Goal: Information Seeking & Learning: Learn about a topic

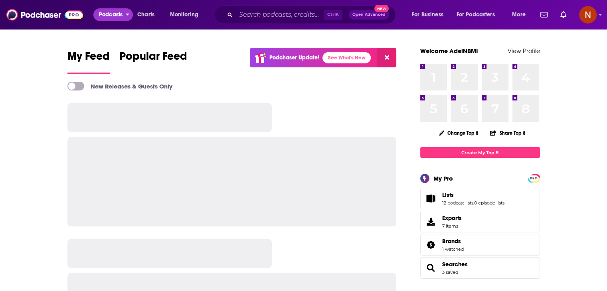
click at [116, 15] on span "Podcasts" at bounding box center [111, 14] width 24 height 11
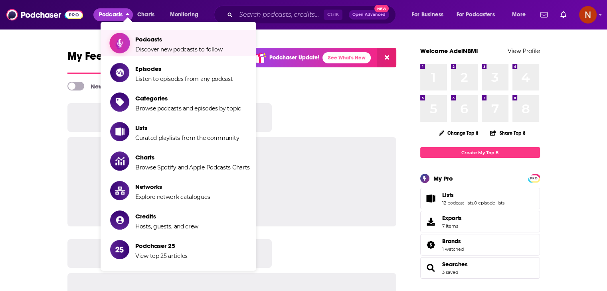
click at [146, 41] on span "Podcasts" at bounding box center [178, 40] width 87 height 8
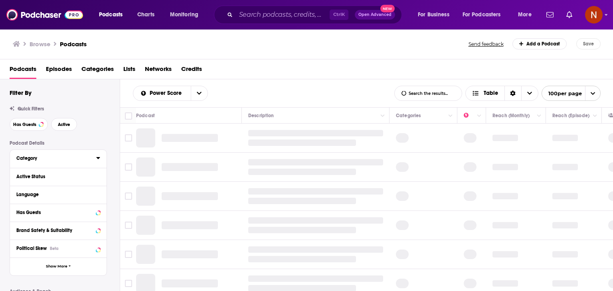
click at [64, 160] on div "Category" at bounding box center [53, 159] width 75 height 6
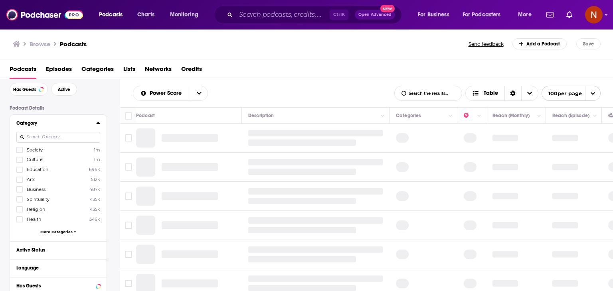
scroll to position [34, 0]
click at [44, 229] on div "Society 1m Culture 1m Education 696k Arts 512k Business 487k Spirituality 435k …" at bounding box center [58, 194] width 84 height 92
click at [45, 233] on span "More Categories" at bounding box center [56, 233] width 32 height 4
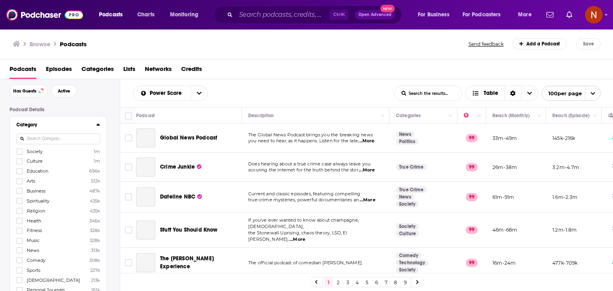
click at [57, 233] on label "Fitness 328k" at bounding box center [58, 230] width 84 height 7
click at [20, 233] on input "multiSelectOption-fitness-8" at bounding box center [20, 233] width 0 height 0
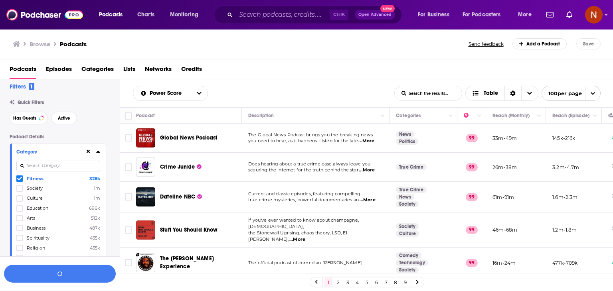
scroll to position [6, 0]
click at [18, 180] on icon at bounding box center [19, 179] width 5 height 5
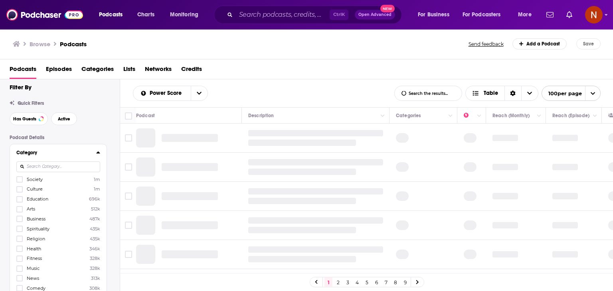
click at [53, 166] on input at bounding box center [58, 167] width 84 height 11
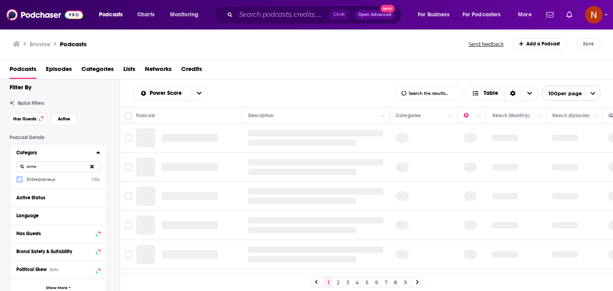
type input "entre"
click at [19, 180] on icon at bounding box center [19, 180] width 5 height 4
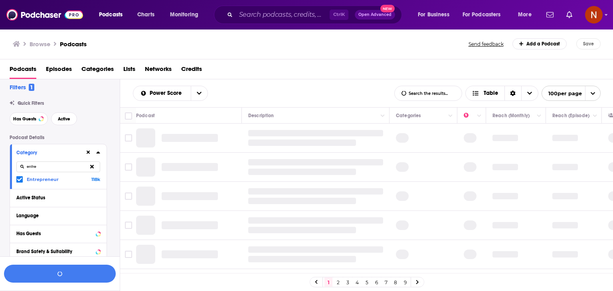
click at [99, 156] on div at bounding box center [92, 153] width 15 height 10
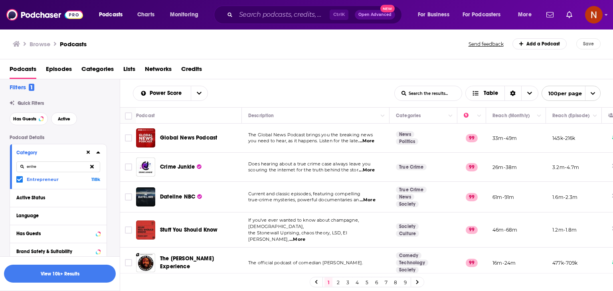
click at [98, 154] on icon at bounding box center [98, 153] width 4 height 2
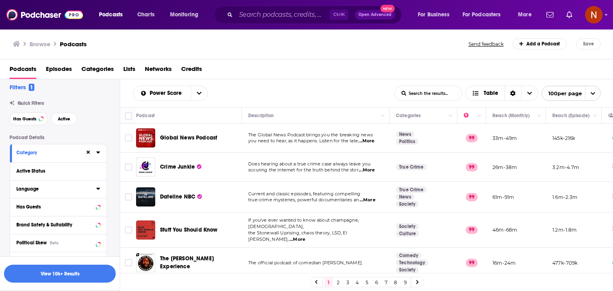
click at [82, 190] on div "Language" at bounding box center [53, 189] width 75 height 6
click at [72, 203] on input at bounding box center [58, 203] width 84 height 11
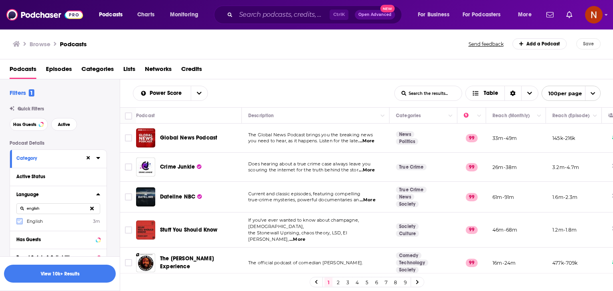
type input "english"
click at [19, 223] on icon at bounding box center [19, 222] width 5 height 4
click at [99, 195] on icon at bounding box center [98, 194] width 4 height 2
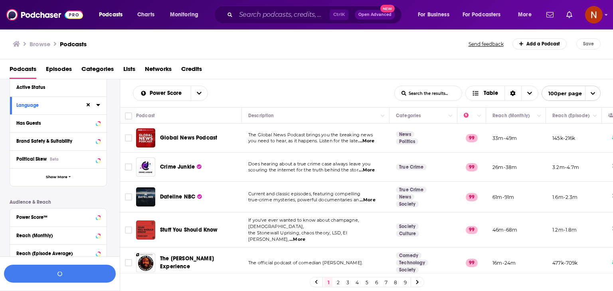
scroll to position [91, 0]
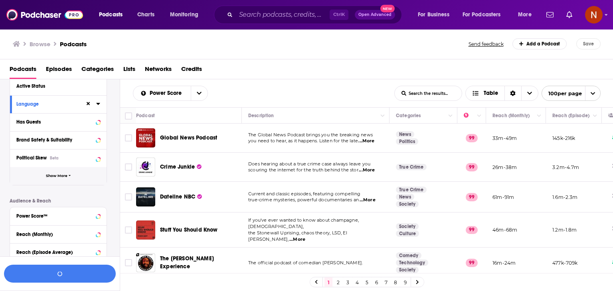
click at [67, 177] on span "Show More" at bounding box center [57, 176] width 22 height 4
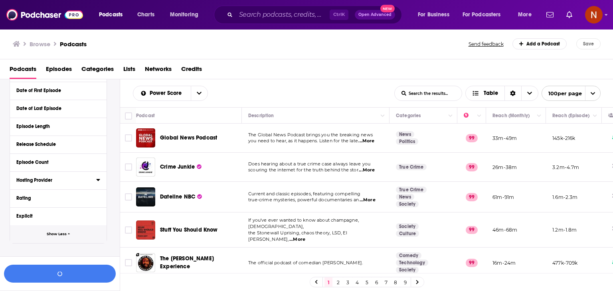
scroll to position [207, 0]
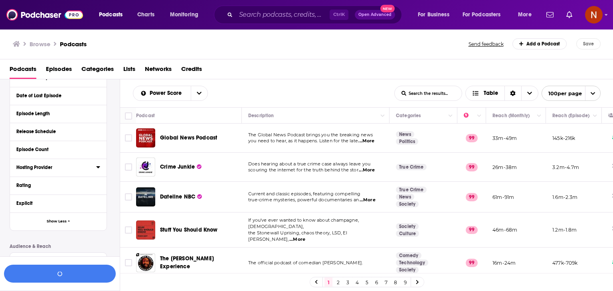
click at [97, 168] on icon at bounding box center [98, 167] width 4 height 6
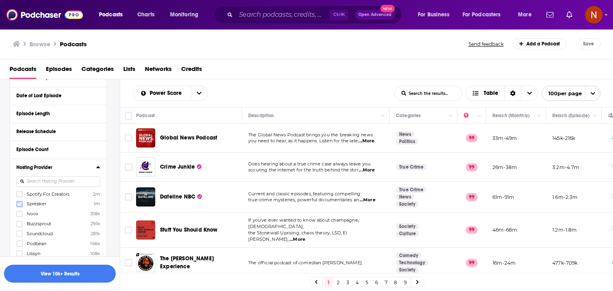
click at [19, 205] on icon at bounding box center [19, 204] width 5 height 4
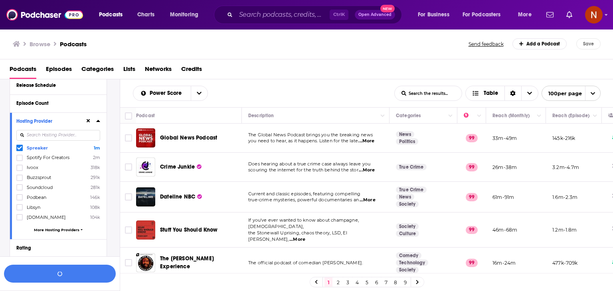
scroll to position [255, 0]
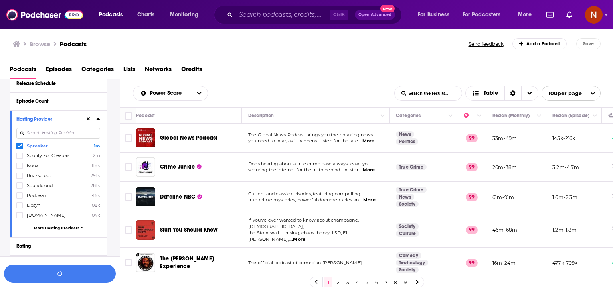
click at [61, 228] on span "More Hosting Providers" at bounding box center [56, 228] width 45 height 4
click at [19, 225] on icon at bounding box center [19, 225] width 5 height 5
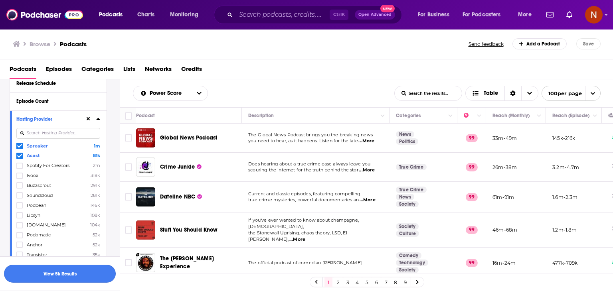
click at [92, 275] on button "View 5k Results" at bounding box center [60, 274] width 112 height 18
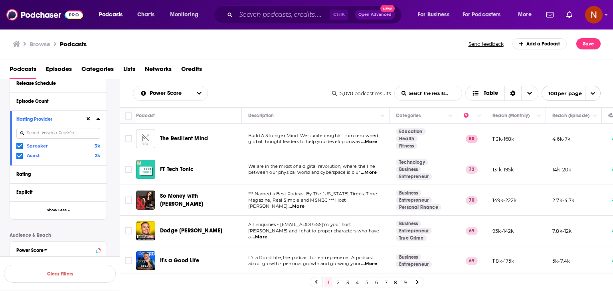
click at [560, 91] on span "100 per page" at bounding box center [562, 93] width 40 height 12
click at [565, 112] on button "25 per page" at bounding box center [571, 109] width 58 height 12
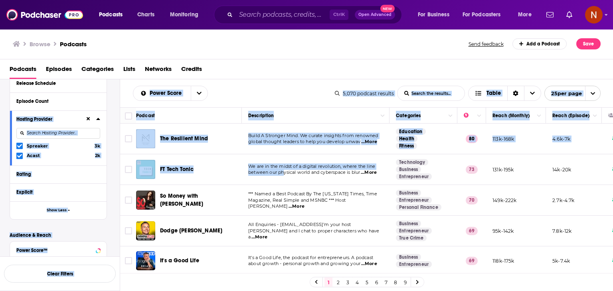
drag, startPoint x: 118, startPoint y: 108, endPoint x: 285, endPoint y: 182, distance: 182.0
click at [285, 182] on div "Filters 3 Quick Filters Has Guests Active Podcast Details Category Active Statu…" at bounding box center [306, 210] width 613 height 263
click at [258, 97] on div "Power Score List Search Input Search the results... Table" at bounding box center [234, 93] width 202 height 15
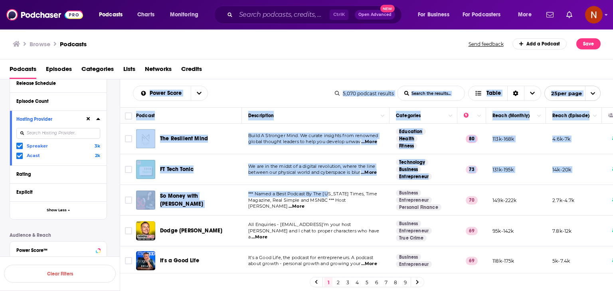
drag, startPoint x: 209, startPoint y: 130, endPoint x: 330, endPoint y: 198, distance: 139.2
click at [330, 198] on div "Power Score List Search Input Search the results... Table 5,070 podcast results…" at bounding box center [366, 210] width 493 height 263
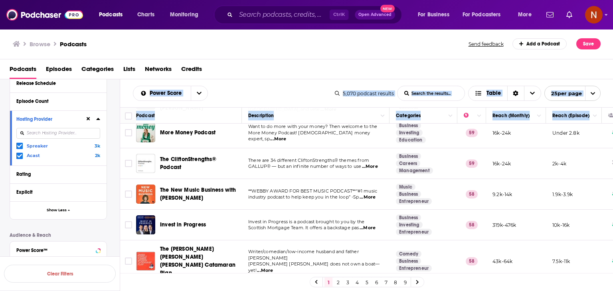
scroll to position [630, 0]
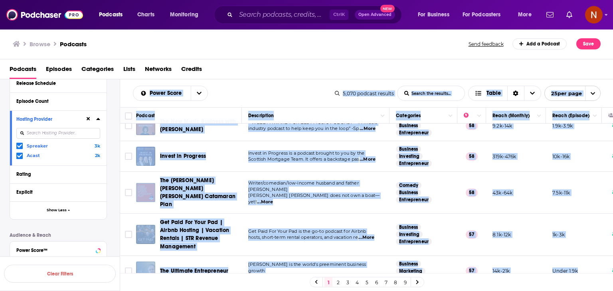
click at [588, 256] on td "Under 1.9k" at bounding box center [574, 271] width 56 height 30
copy div "Lorem Ipsum Dolo Sitame Conse Adipis eli seddoei... Tempo 6,594 incidid utlabor…"
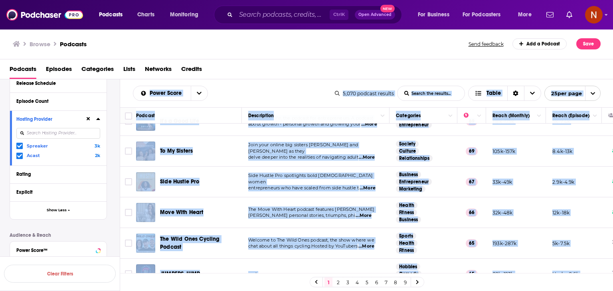
scroll to position [0, 0]
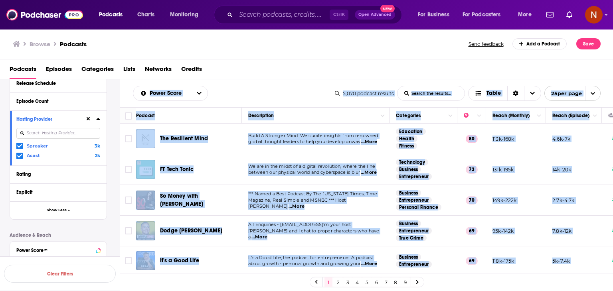
click at [241, 82] on div "Power Score List Search Input Search the results... Table 5,070 podcast results…" at bounding box center [366, 93] width 493 height 28
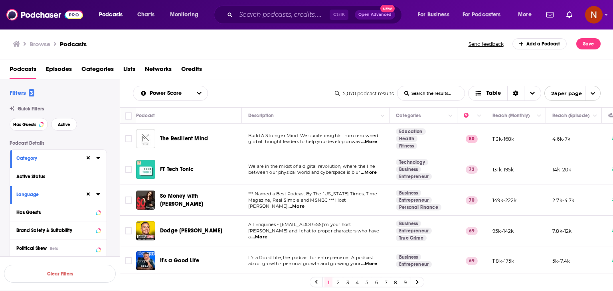
click at [96, 160] on icon at bounding box center [98, 158] width 4 height 6
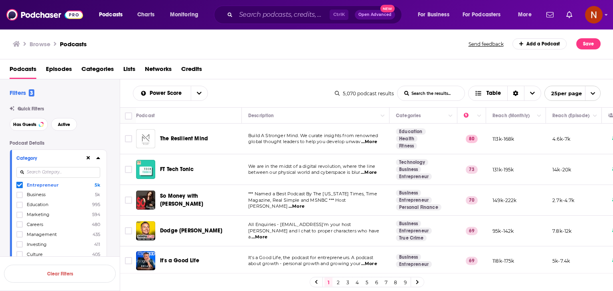
click at [22, 185] on div at bounding box center [20, 185] width 8 height 7
click at [20, 187] on input "multiSelectOption-entrepreneur-0" at bounding box center [20, 187] width 0 height 0
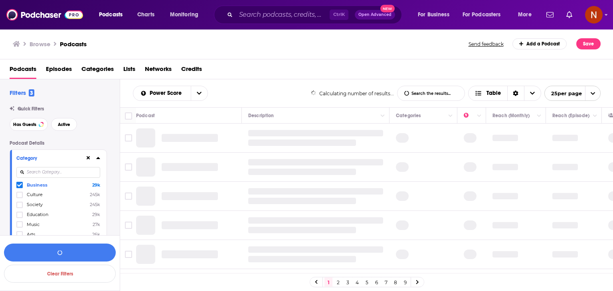
click at [19, 186] on icon at bounding box center [19, 186] width 5 height 4
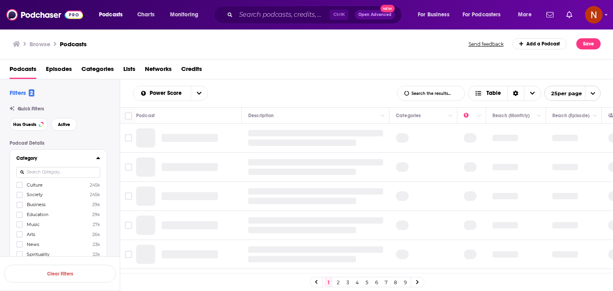
click at [55, 173] on input at bounding box center [58, 172] width 84 height 11
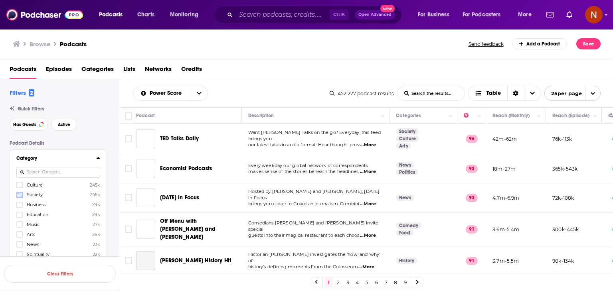
click at [21, 194] on icon at bounding box center [19, 195] width 5 height 4
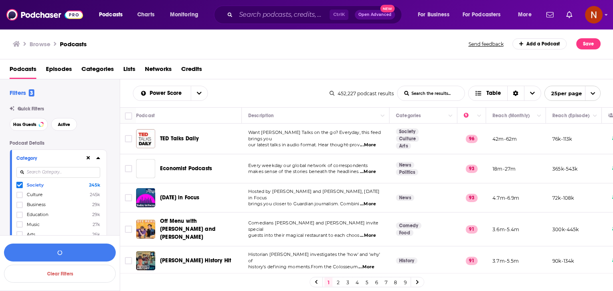
click at [20, 185] on icon at bounding box center [19, 186] width 5 height 4
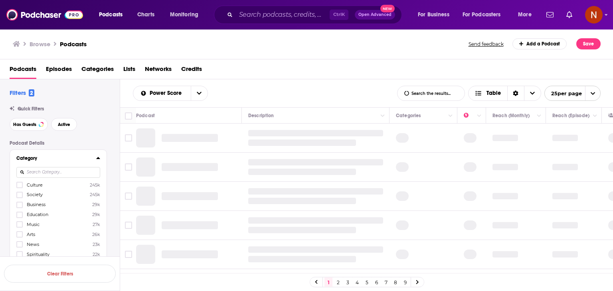
click at [20, 185] on icon at bounding box center [19, 186] width 5 height 4
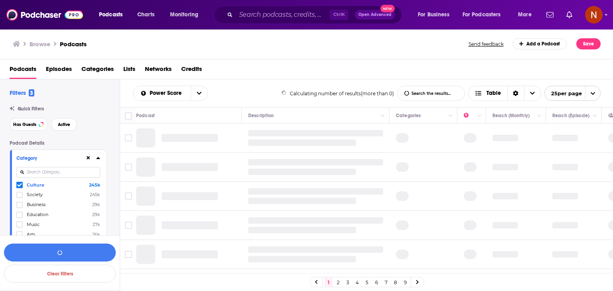
click at [19, 191] on div "Culture 245k Society 245k Business 29k Education 29k Music 27k Arts 26k News 23…" at bounding box center [58, 228] width 84 height 92
click at [20, 195] on icon at bounding box center [19, 195] width 5 height 4
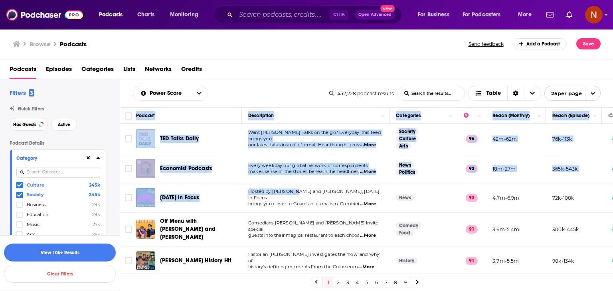
drag, startPoint x: 123, startPoint y: 116, endPoint x: 295, endPoint y: 193, distance: 188.8
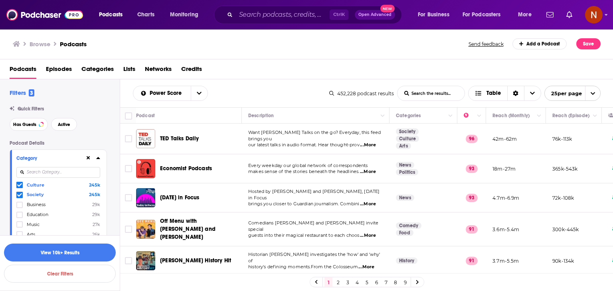
click at [220, 91] on div "Power Score List Search Input Search the results... Table" at bounding box center [231, 93] width 196 height 15
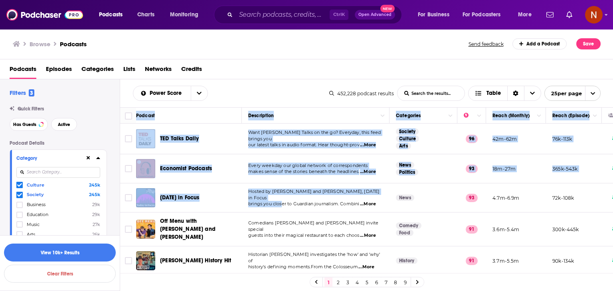
drag, startPoint x: 120, startPoint y: 113, endPoint x: 282, endPoint y: 202, distance: 184.6
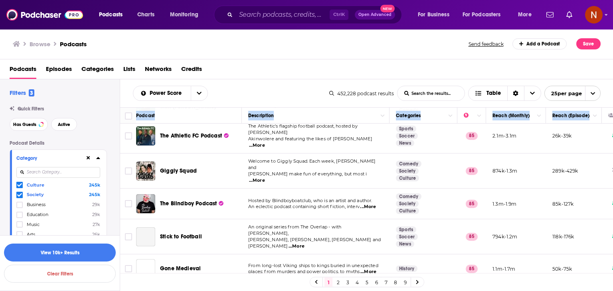
scroll to position [603, 0]
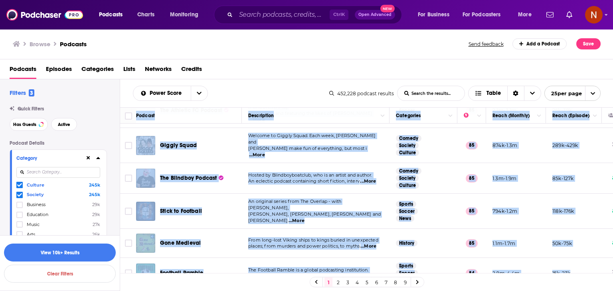
click at [577, 258] on td "15k-23k" at bounding box center [574, 273] width 56 height 30
copy table "Podcast Description Categories Reach (Monthly) Reach (Episode) [PERSON_NAME] Ta…"
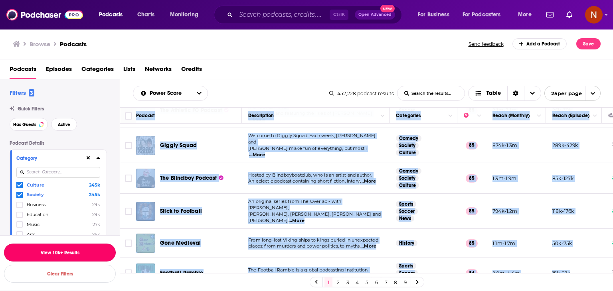
drag, startPoint x: 50, startPoint y: 244, endPoint x: 63, endPoint y: 171, distance: 74.1
click at [63, 171] on div "Filters 3 Quick Filters Has Guests Active Podcast Details Category Culture 245k…" at bounding box center [60, 210] width 120 height 263
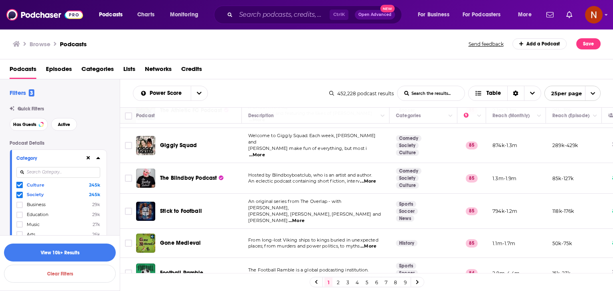
click at [19, 195] on icon at bounding box center [19, 195] width 5 height 5
click at [21, 186] on icon at bounding box center [19, 185] width 5 height 5
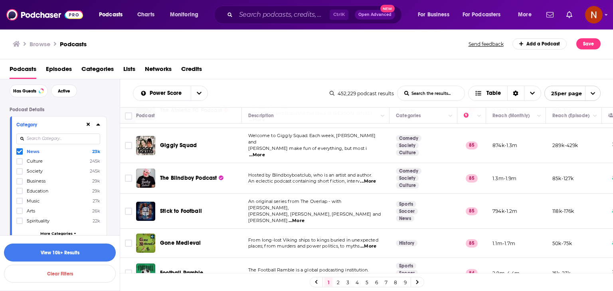
click at [65, 251] on button "View 10k+ Results" at bounding box center [60, 253] width 112 height 18
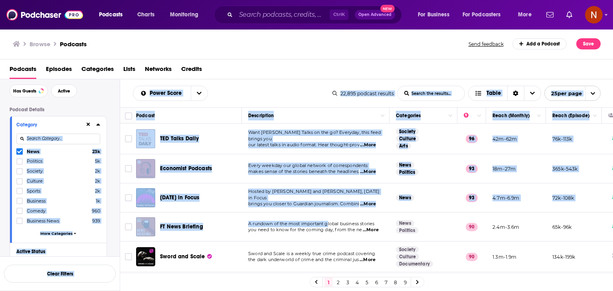
drag, startPoint x: 120, startPoint y: 114, endPoint x: 328, endPoint y: 213, distance: 230.9
click at [328, 213] on div "Filters 3 Quick Filters Has Guests Active Podcast Details Category News 23k Pol…" at bounding box center [306, 210] width 613 height 263
click at [232, 79] on div "Power Score List Search Input Search the results... Table 22,895 podcast result…" at bounding box center [366, 93] width 493 height 28
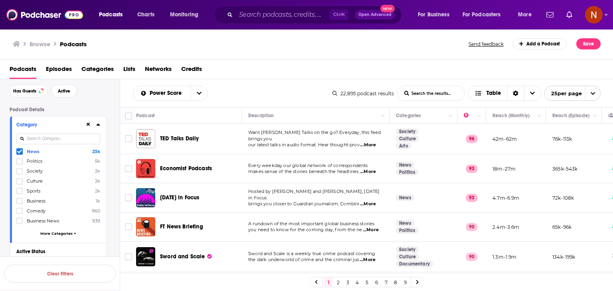
click at [126, 94] on div "Power Score List Search Input Search the results... Table 22,895 podcast result…" at bounding box center [366, 93] width 493 height 28
drag, startPoint x: 122, startPoint y: 107, endPoint x: 386, endPoint y: 211, distance: 283.8
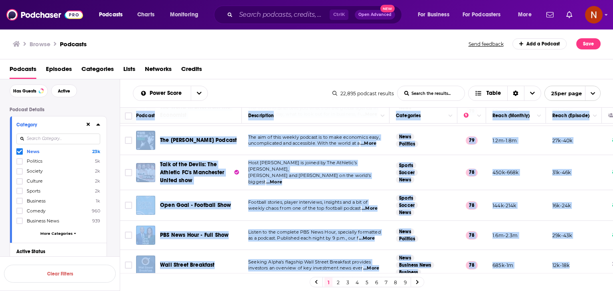
click at [584, 255] on td "12k-18k" at bounding box center [574, 265] width 56 height 30
copy table "Loremip Dolorsitame Consectetu Adipi (Elitsed) Doeiu (Tempori) UTL Etdol Magna …"
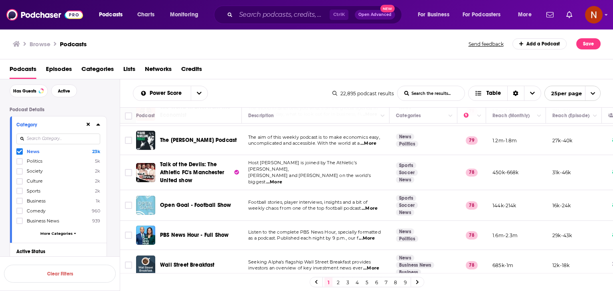
click at [19, 152] on icon at bounding box center [19, 151] width 5 height 5
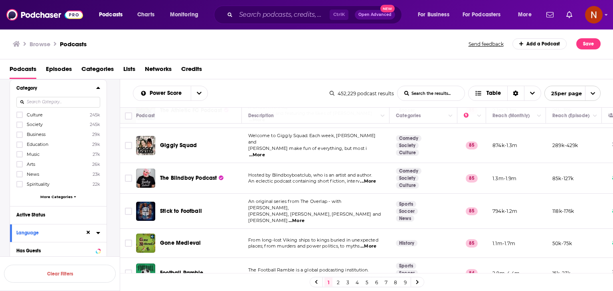
scroll to position [70, 0]
click at [45, 104] on input at bounding box center [58, 102] width 84 height 11
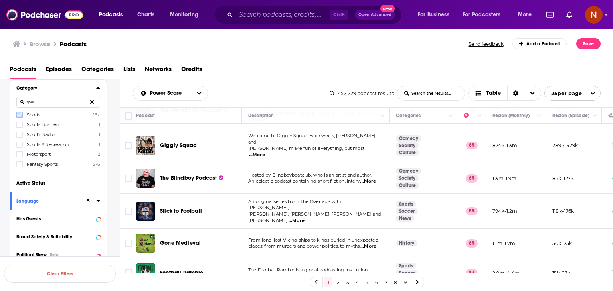
click at [20, 115] on icon at bounding box center [19, 115] width 5 height 4
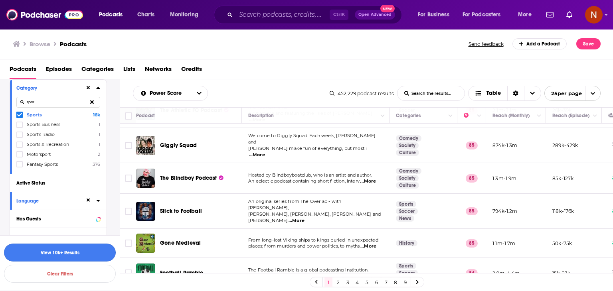
click at [80, 254] on button "View 10k+ Results" at bounding box center [60, 253] width 112 height 18
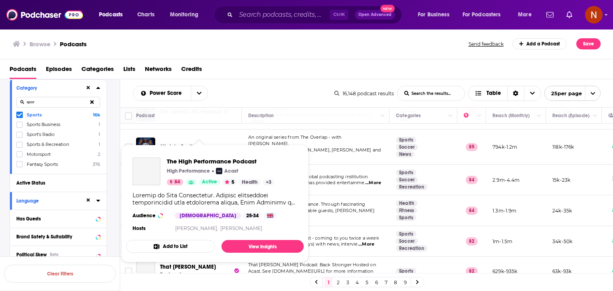
scroll to position [89, 0]
click at [244, 71] on div "Podcasts Episodes Categories Lists Networks Credits" at bounding box center [308, 71] width 597 height 16
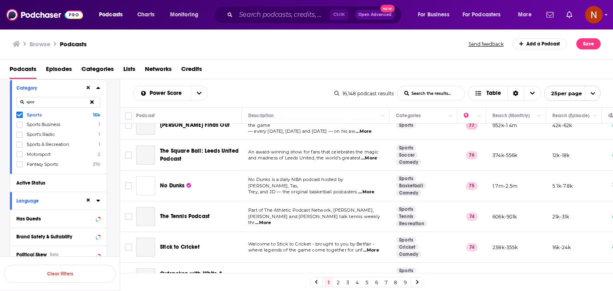
scroll to position [618, 0]
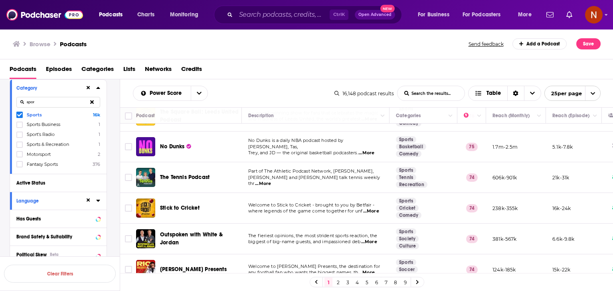
click at [19, 114] on icon at bounding box center [19, 115] width 5 height 5
click at [52, 100] on input "spor" at bounding box center [58, 102] width 84 height 11
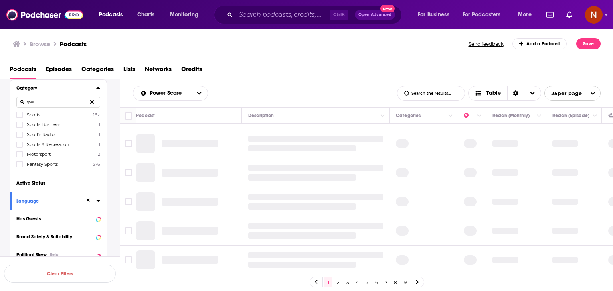
scroll to position [581, 0]
click at [52, 101] on input "spor" at bounding box center [58, 102] width 84 height 11
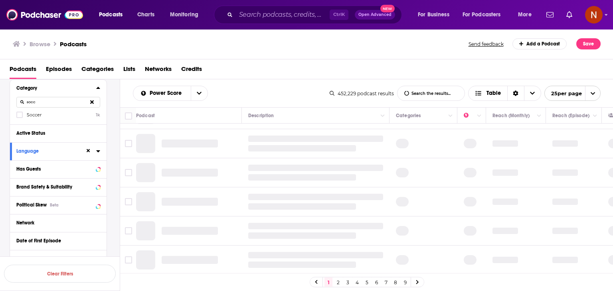
click at [17, 112] on label at bounding box center [19, 115] width 6 height 6
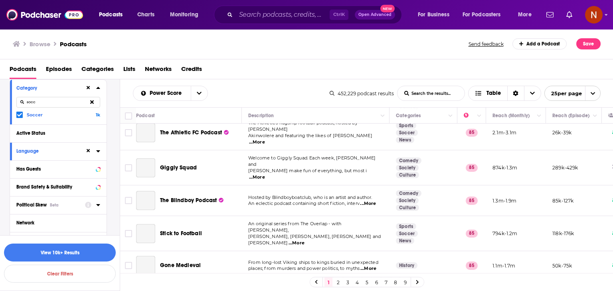
scroll to position [603, 0]
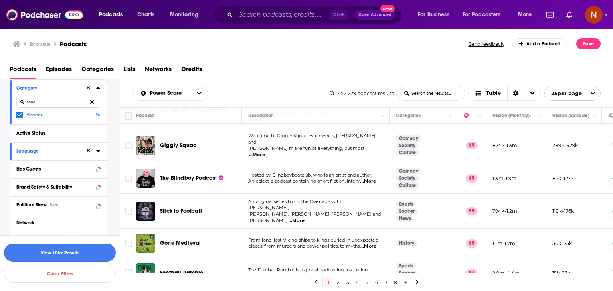
click at [77, 249] on button "View 10k+ Results" at bounding box center [60, 253] width 112 height 18
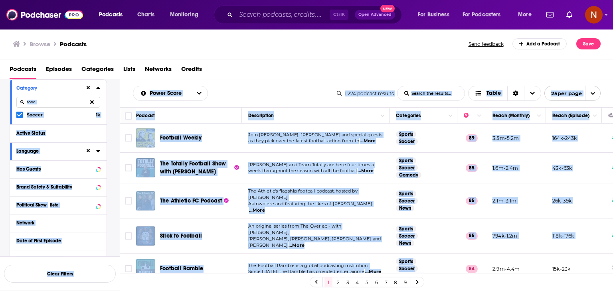
drag, startPoint x: 119, startPoint y: 111, endPoint x: 454, endPoint y: 255, distance: 364.6
click at [454, 255] on div "Filters 3 Quick Filters Has Guests Active Podcast Details Category socc Soccer …" at bounding box center [306, 210] width 613 height 263
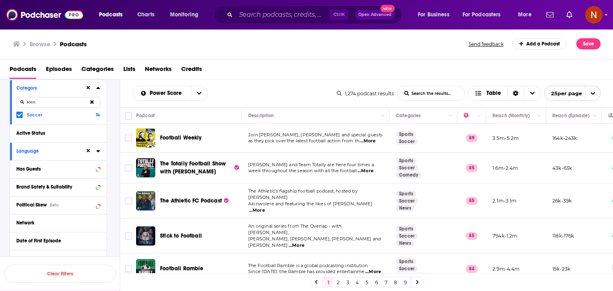
click at [298, 77] on div "Podcasts Episodes Categories Lists Networks Credits" at bounding box center [308, 71] width 597 height 16
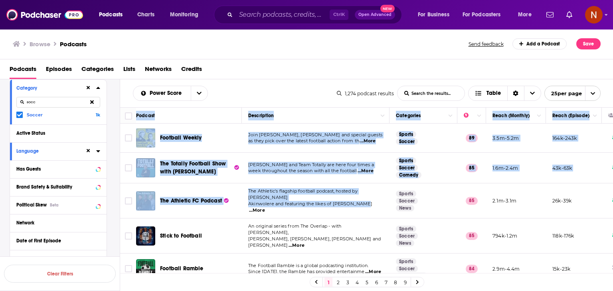
drag, startPoint x: 123, startPoint y: 109, endPoint x: 371, endPoint y: 213, distance: 268.6
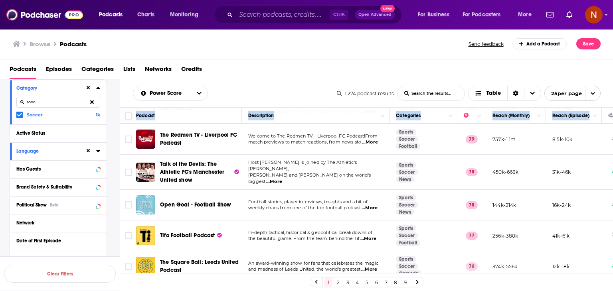
scroll to position [372, 0]
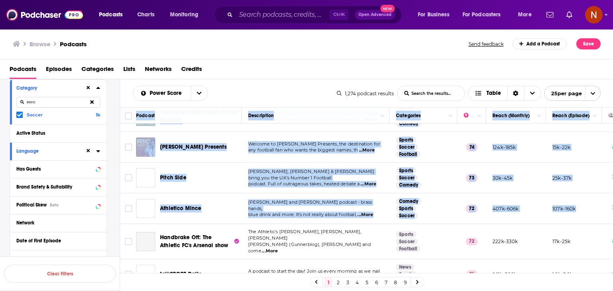
click at [584, 205] on td "107k-160k" at bounding box center [574, 208] width 56 height 31
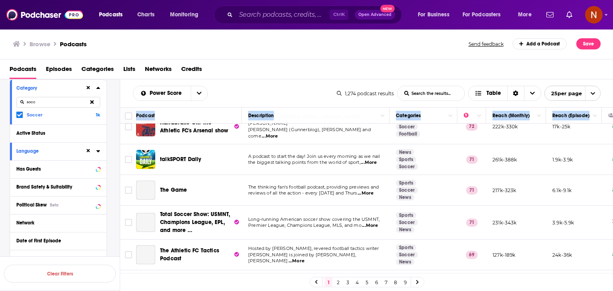
scroll to position [488, 0]
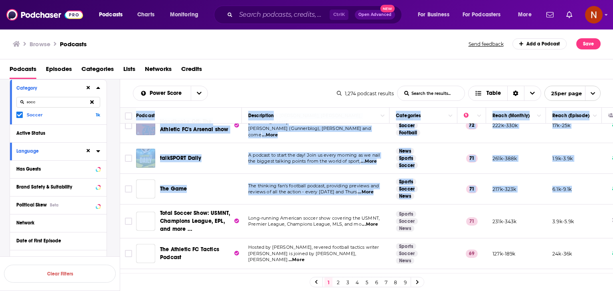
click at [579, 186] on td "6.1k-9.1k" at bounding box center [574, 189] width 56 height 31
copy table "Podcast Description Categories Reach (Monthly) Reach (Episode) Football Weekly …"
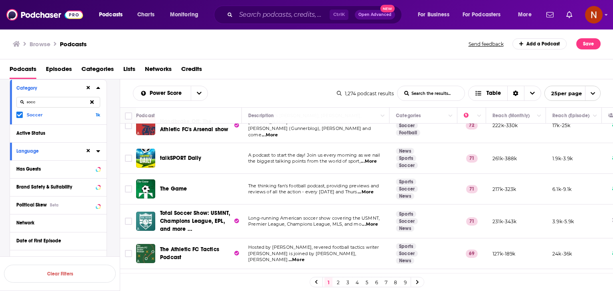
click at [18, 115] on icon at bounding box center [19, 115] width 5 height 4
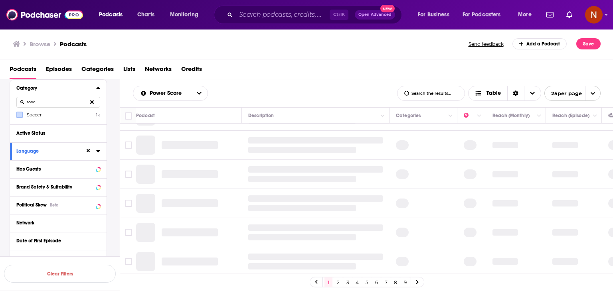
click at [45, 105] on input "socc" at bounding box center [58, 102] width 84 height 11
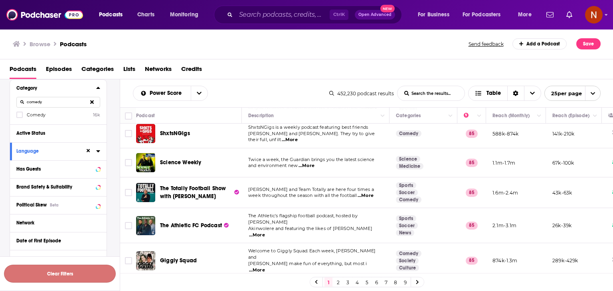
click at [20, 116] on icon at bounding box center [19, 115] width 5 height 5
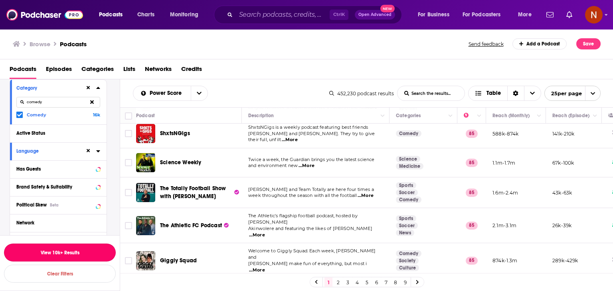
click at [80, 253] on button "View 10k+ Results" at bounding box center [60, 253] width 112 height 18
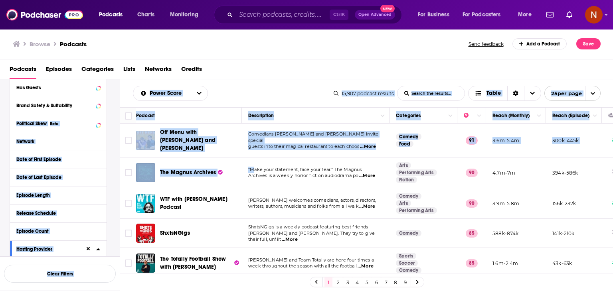
drag, startPoint x: 118, startPoint y: 113, endPoint x: 254, endPoint y: 167, distance: 145.7
click at [254, 167] on div "Filters 3 Quick Filters Has Guests Active Podcast Details Category comedy Comed…" at bounding box center [306, 210] width 613 height 263
click at [251, 93] on div "Power Score List Search Input Search the results... Table" at bounding box center [233, 93] width 201 height 15
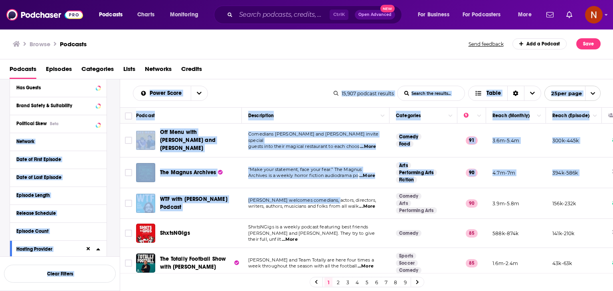
drag, startPoint x: 118, startPoint y: 120, endPoint x: 335, endPoint y: 194, distance: 229.1
click at [335, 194] on div "Filters 3 Quick Filters Has Guests Active Podcast Details Category comedy Comed…" at bounding box center [306, 210] width 613 height 263
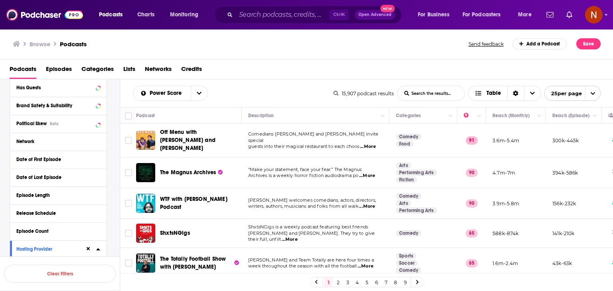
click at [237, 77] on div "Podcasts Episodes Categories Lists Networks Credits" at bounding box center [308, 71] width 597 height 16
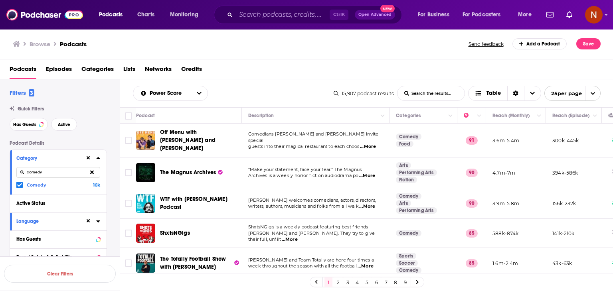
click at [19, 184] on icon at bounding box center [19, 185] width 5 height 5
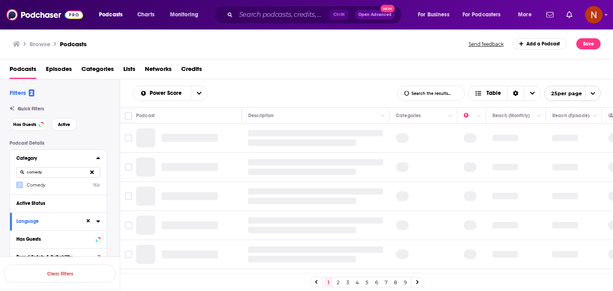
click at [44, 170] on input "comedy" at bounding box center [58, 172] width 84 height 11
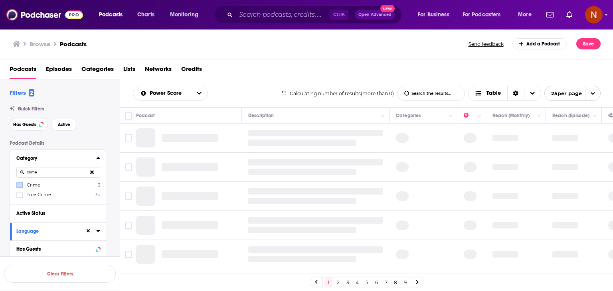
click at [22, 186] on label at bounding box center [19, 185] width 6 height 6
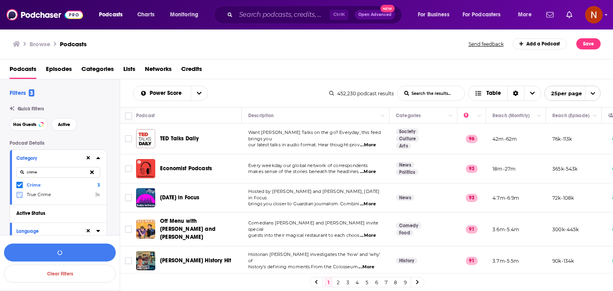
click at [21, 193] on span at bounding box center [19, 195] width 5 height 5
click at [79, 255] on button "button" at bounding box center [60, 253] width 112 height 18
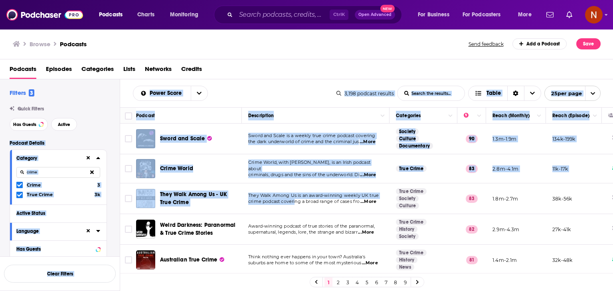
drag, startPoint x: 118, startPoint y: 114, endPoint x: 295, endPoint y: 203, distance: 198.2
click at [295, 203] on div "Filters 3 Quick Filters Has Guests Active Podcast Details Category crime Crime …" at bounding box center [306, 210] width 613 height 263
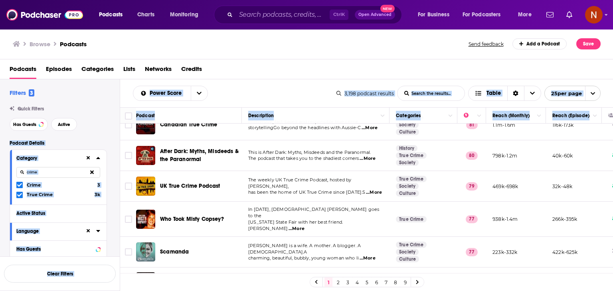
scroll to position [166, 0]
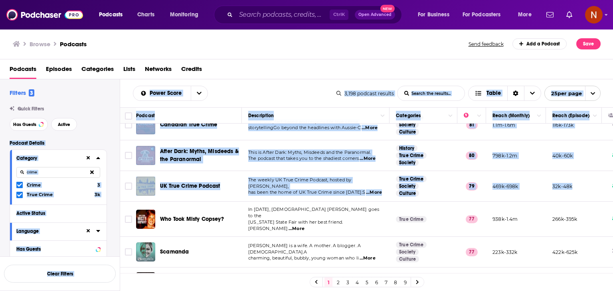
click at [580, 193] on td "32k-48k" at bounding box center [574, 186] width 56 height 31
copy div "Loremip Dolorsi Ametcons Adipi 4 Elit Seddo 4e Tempor Incidi Utlabore Etd Magna…"
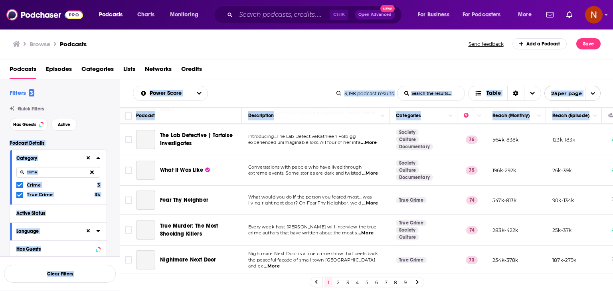
scroll to position [338, 0]
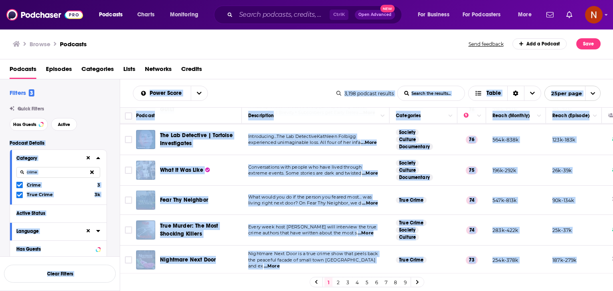
click at [583, 256] on td "187k-279k" at bounding box center [574, 260] width 56 height 29
copy div "Loremip Dolorsi Ametcons Adipi 4 Elit Seddo 4e Tempor Incidi Utlabore Etd Magna…"
click at [21, 187] on icon at bounding box center [19, 185] width 5 height 5
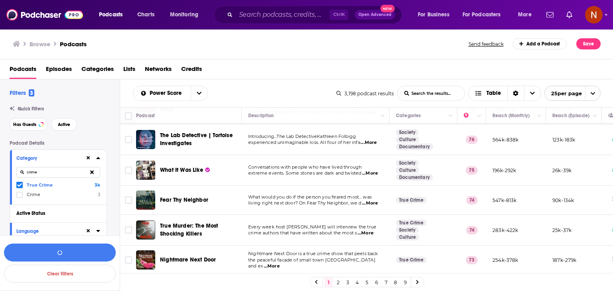
click at [21, 187] on icon at bounding box center [19, 185] width 5 height 5
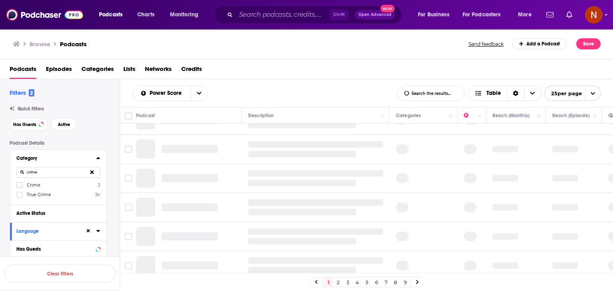
click at [40, 174] on input "crime" at bounding box center [58, 172] width 84 height 11
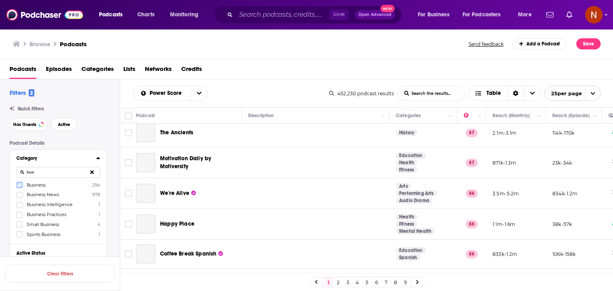
type input "busi"
click at [20, 186] on icon at bounding box center [19, 186] width 5 height 4
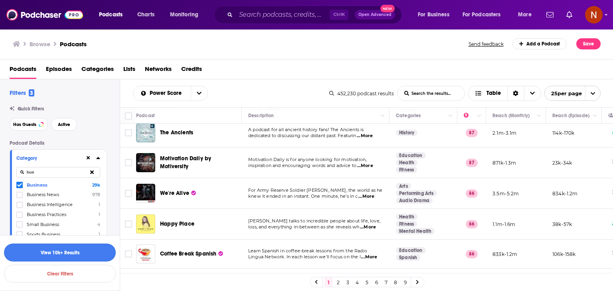
click at [75, 248] on button "View 10k+ Results" at bounding box center [60, 253] width 112 height 18
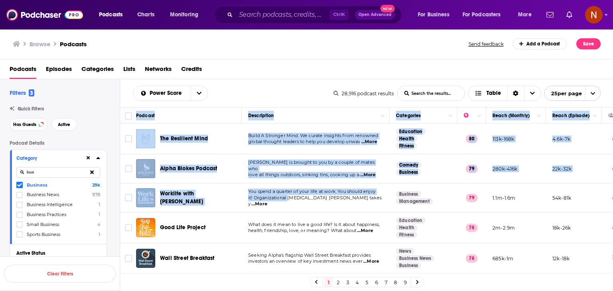
drag, startPoint x: 120, startPoint y: 113, endPoint x: 308, endPoint y: 211, distance: 212.0
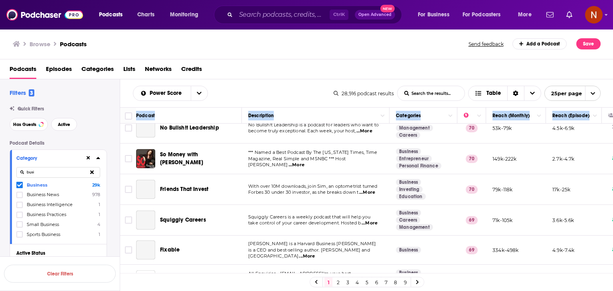
scroll to position [611, 0]
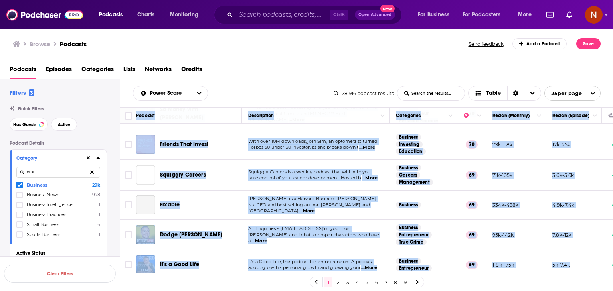
click at [588, 259] on td "5k-7.4k" at bounding box center [574, 265] width 56 height 29
copy table "Podcast Description Categories Reach (Monthly) Reach (Episode) The Resilient Mi…"
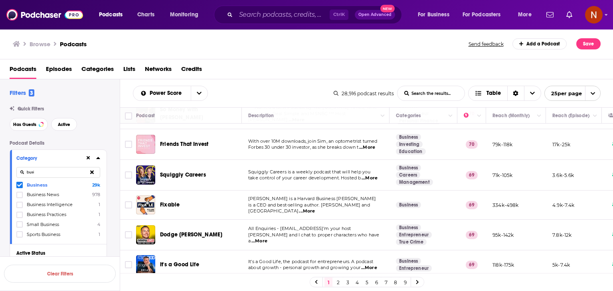
click at [16, 182] on span at bounding box center [19, 185] width 6 height 6
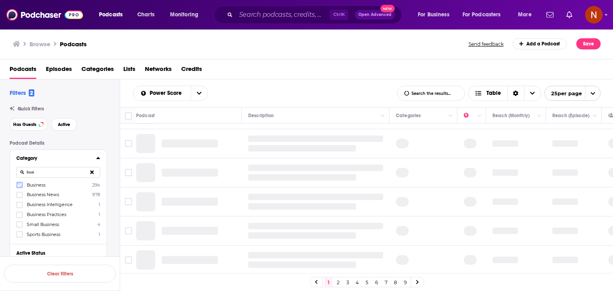
scroll to position [581, 0]
click at [36, 172] on input "busi" at bounding box center [58, 172] width 84 height 11
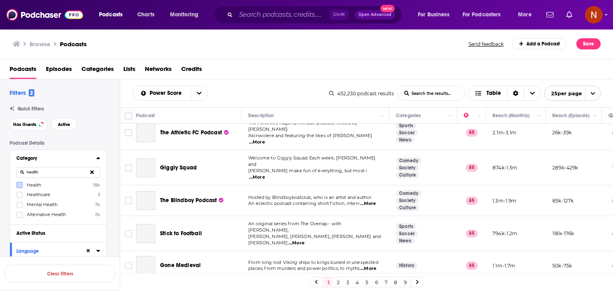
scroll to position [603, 0]
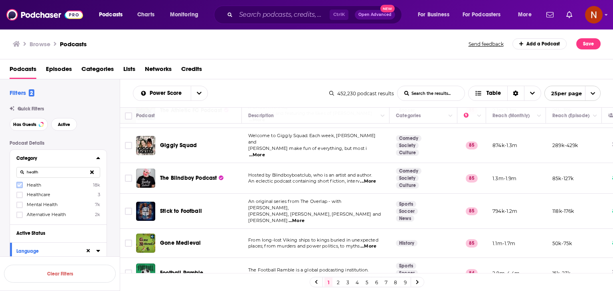
type input "health"
click at [19, 187] on icon at bounding box center [19, 186] width 5 height 4
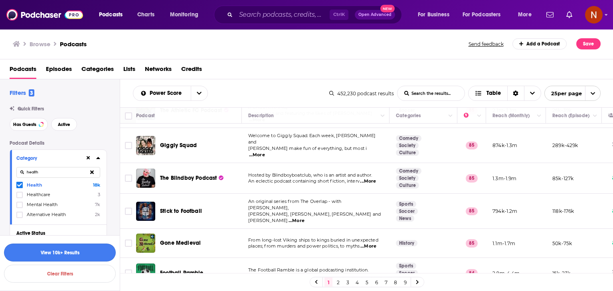
click at [86, 253] on button "View 10k+ Results" at bounding box center [60, 253] width 112 height 18
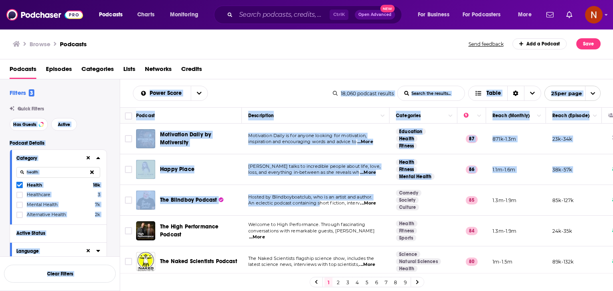
drag, startPoint x: 117, startPoint y: 109, endPoint x: 407, endPoint y: 257, distance: 325.3
click at [407, 257] on div "Filters 3 Quick Filters Has Guests Active Podcast Details Category health Healt…" at bounding box center [306, 210] width 613 height 263
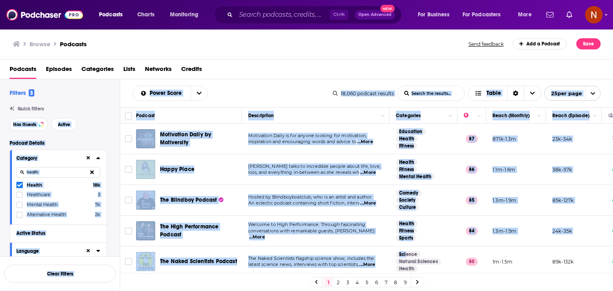
click at [238, 88] on div "Power Score List Search Input Search the results... Table" at bounding box center [233, 93] width 200 height 15
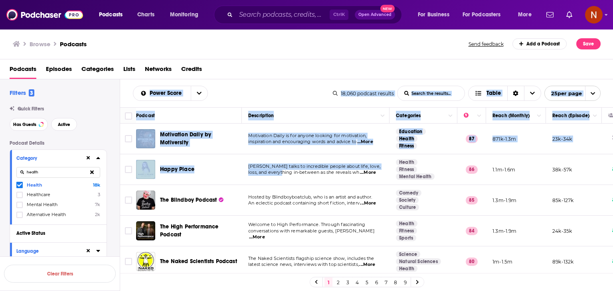
drag, startPoint x: 123, startPoint y: 103, endPoint x: 320, endPoint y: 187, distance: 214.1
click at [320, 187] on div "Power Score List Search Input Search the results... Table 18,060 podcast result…" at bounding box center [366, 210] width 493 height 263
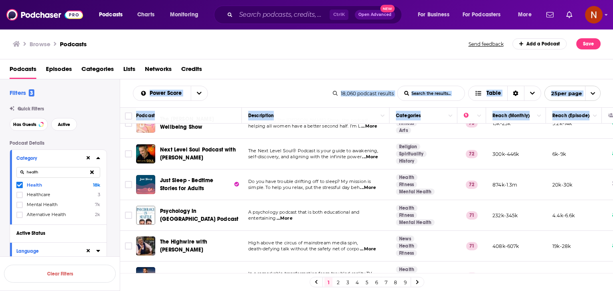
scroll to position [638, 0]
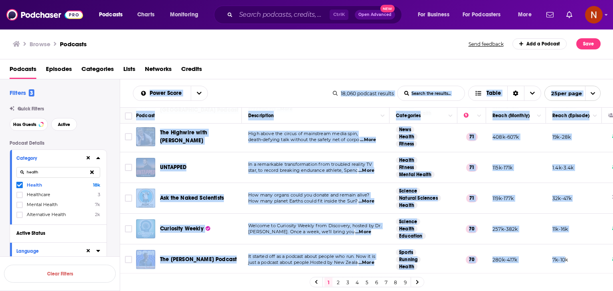
click at [565, 257] on td "7k-10k" at bounding box center [574, 260] width 56 height 30
copy div "Power Score List Search Input Search the results... Table 18,060 podcast result…"
click at [582, 259] on td "7k-10k" at bounding box center [574, 260] width 56 height 30
copy div "Power Score List Search Input Search the results... Table 18,060 podcast result…"
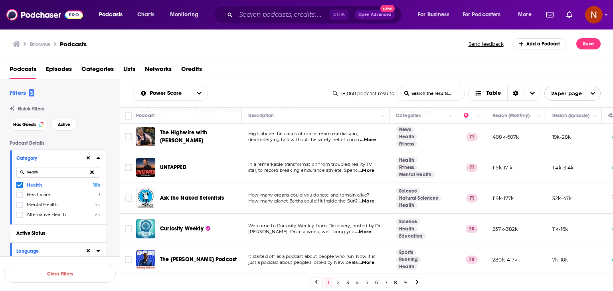
click at [18, 187] on icon at bounding box center [19, 185] width 5 height 5
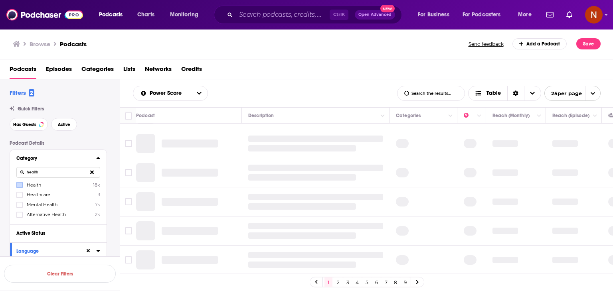
scroll to position [581, 0]
click at [58, 175] on input "health" at bounding box center [58, 172] width 84 height 11
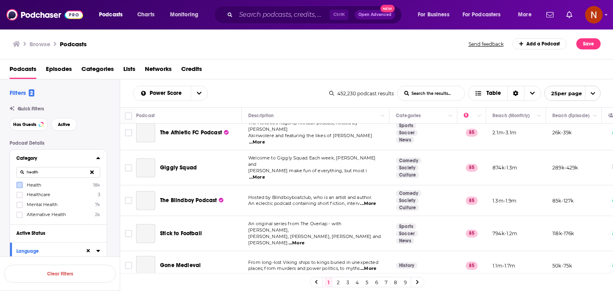
scroll to position [603, 0]
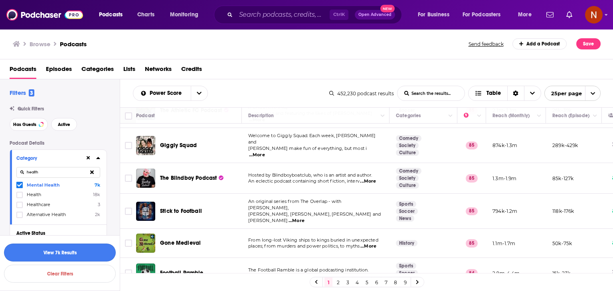
click at [80, 253] on button "View 7k Results" at bounding box center [60, 253] width 112 height 18
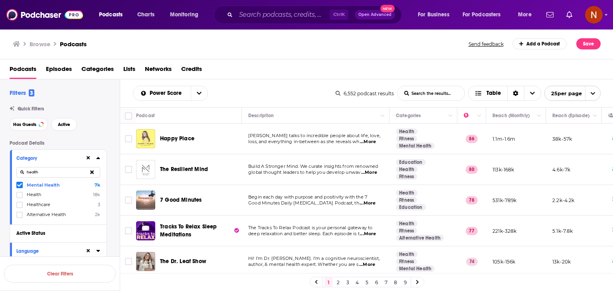
click at [18, 187] on icon at bounding box center [19, 185] width 5 height 5
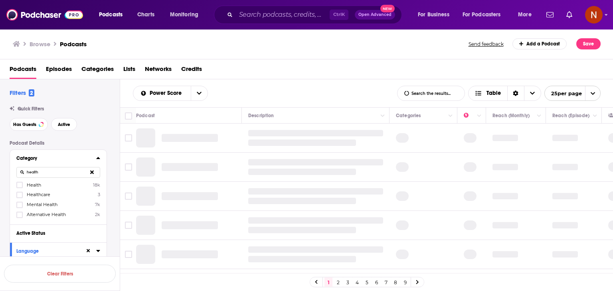
click at [92, 173] on icon at bounding box center [92, 172] width 4 height 4
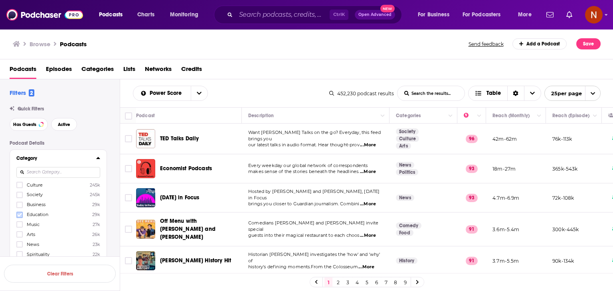
click at [18, 213] on icon at bounding box center [19, 215] width 5 height 5
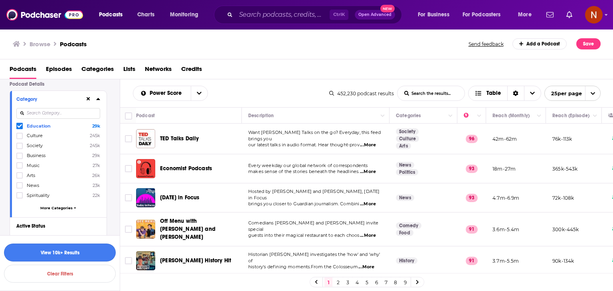
scroll to position [60, 0]
click at [72, 249] on button "View 10k+ Results" at bounding box center [60, 253] width 112 height 18
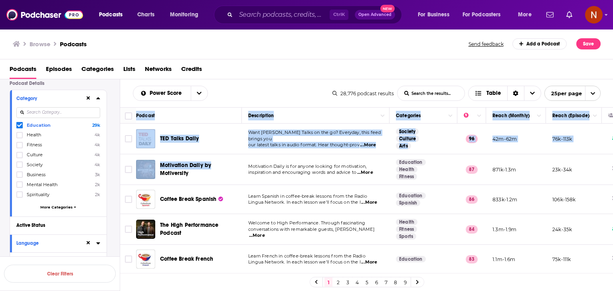
drag, startPoint x: 120, startPoint y: 114, endPoint x: 252, endPoint y: 171, distance: 143.6
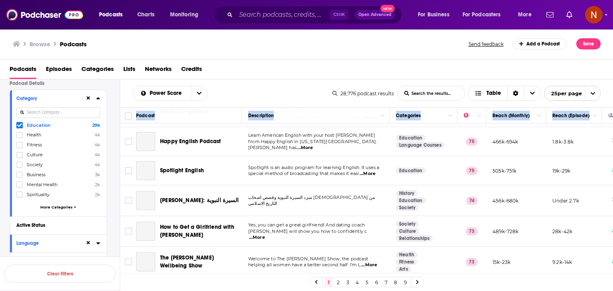
scroll to position [608, 0]
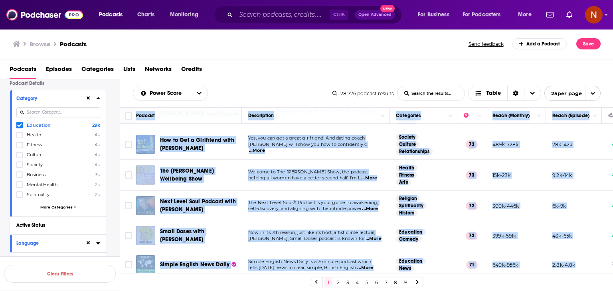
click at [583, 255] on td "2.8k-4.8k" at bounding box center [574, 265] width 56 height 29
copy table "Podcast Description Categories Reach (Monthly) Reach (Episode) [PERSON_NAME] Ta…"
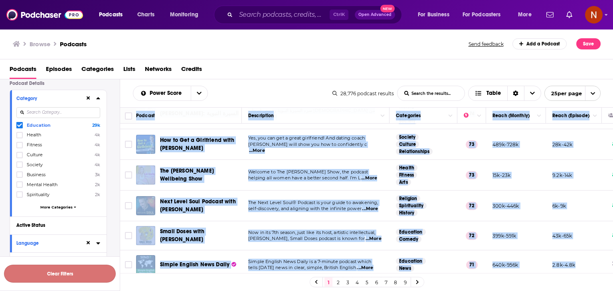
click at [64, 276] on button "Clear Filters" at bounding box center [60, 274] width 112 height 18
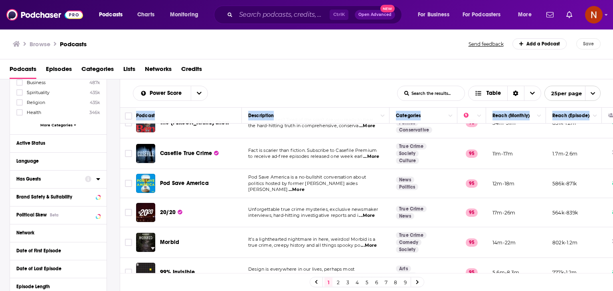
scroll to position [142, 0]
click at [45, 165] on button "Language" at bounding box center [56, 161] width 80 height 10
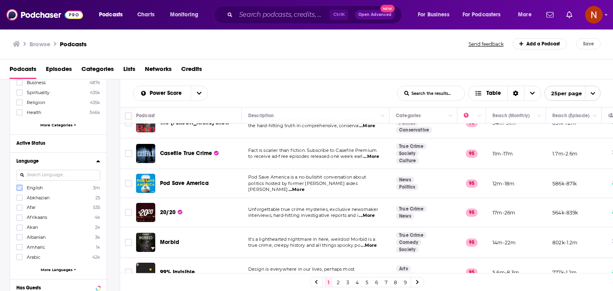
click at [18, 189] on icon at bounding box center [19, 188] width 5 height 4
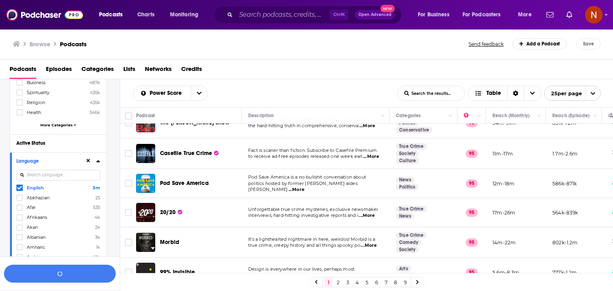
click at [97, 161] on icon at bounding box center [98, 161] width 4 height 6
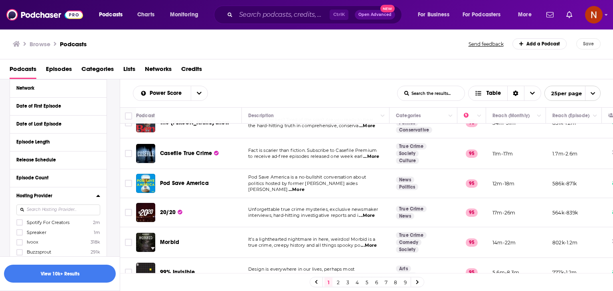
scroll to position [287, 0]
click at [18, 232] on icon at bounding box center [19, 232] width 5 height 5
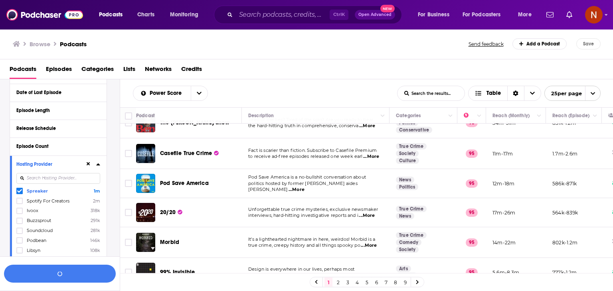
scroll to position [321, 0]
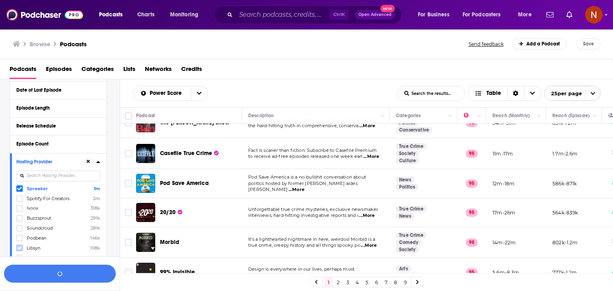
click at [18, 249] on icon at bounding box center [19, 249] width 5 height 4
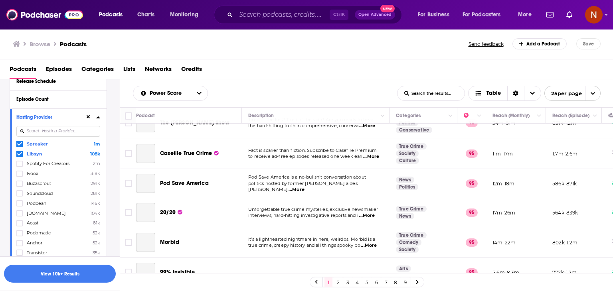
scroll to position [386, 0]
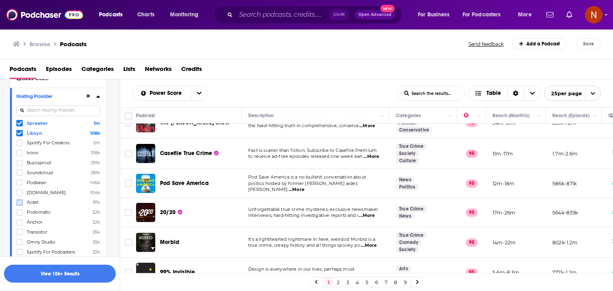
click at [19, 203] on icon at bounding box center [19, 202] width 5 height 5
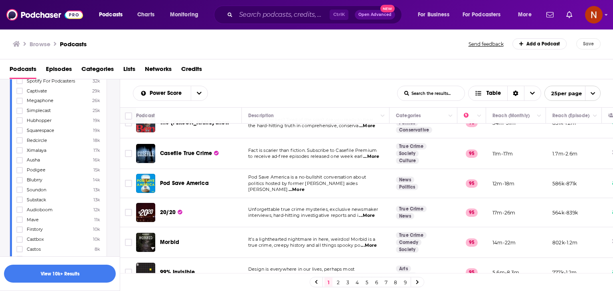
scroll to position [585, 0]
click at [20, 181] on icon at bounding box center [19, 182] width 5 height 5
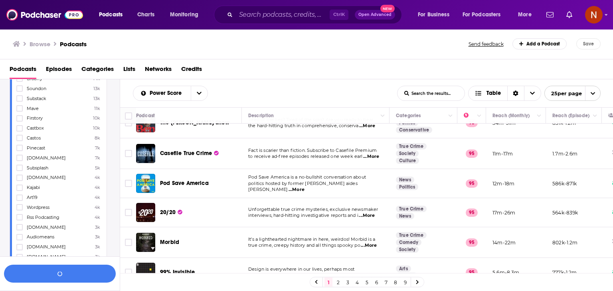
scroll to position [468, 0]
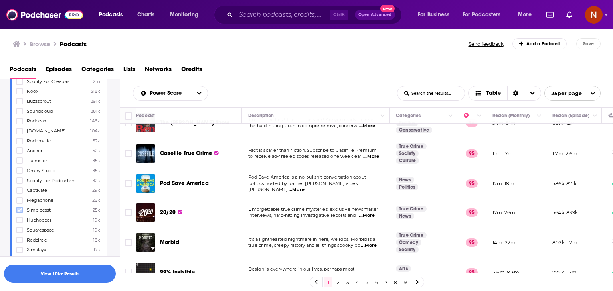
click at [21, 212] on icon at bounding box center [19, 210] width 5 height 5
click at [69, 276] on button "View 10k+ Results" at bounding box center [60, 274] width 112 height 18
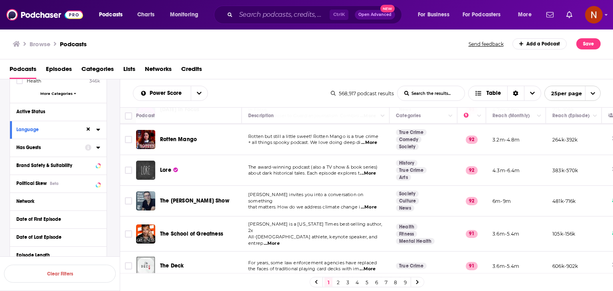
scroll to position [603, 0]
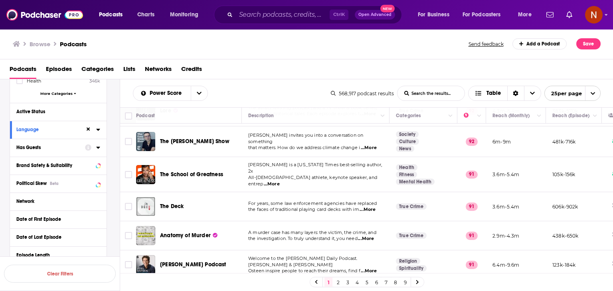
click at [559, 95] on span "25 per page" at bounding box center [563, 93] width 37 height 12
click at [560, 134] on button "100 per page" at bounding box center [572, 134] width 55 height 12
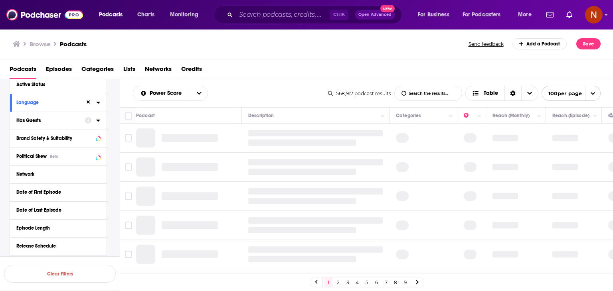
scroll to position [201, 0]
click at [97, 139] on icon at bounding box center [98, 138] width 4 height 6
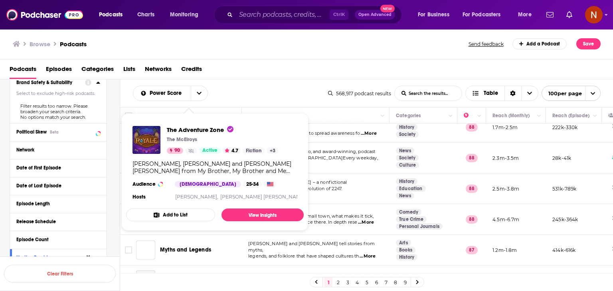
scroll to position [1262, 0]
click at [276, 97] on div "Power Score List Search Input Search the results... Table" at bounding box center [230, 93] width 195 height 15
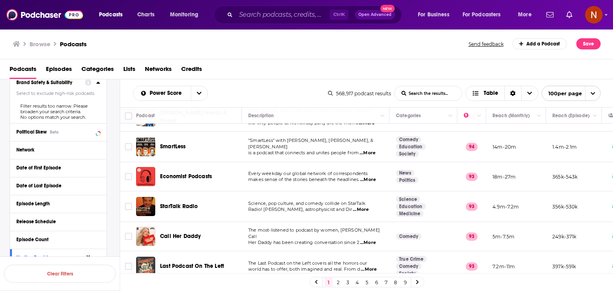
scroll to position [0, 0]
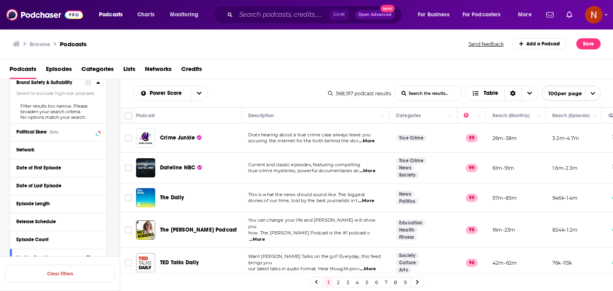
drag, startPoint x: 120, startPoint y: 114, endPoint x: 326, endPoint y: 212, distance: 228.4
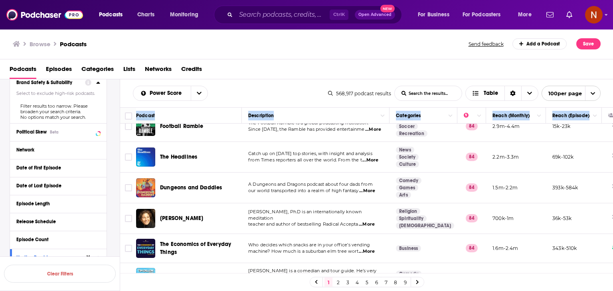
scroll to position [2869, 0]
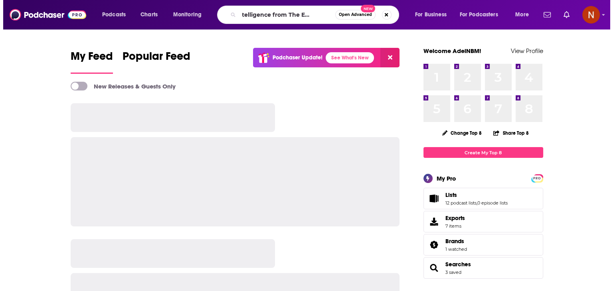
scroll to position [0, 19]
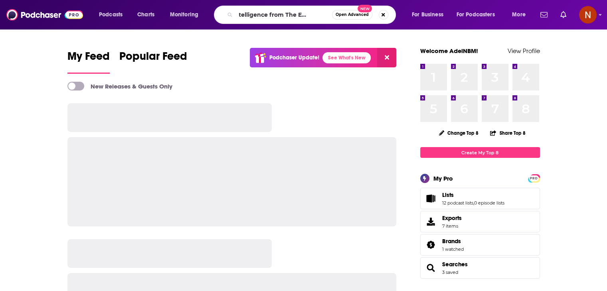
type input "The Intelligence from The Economist"
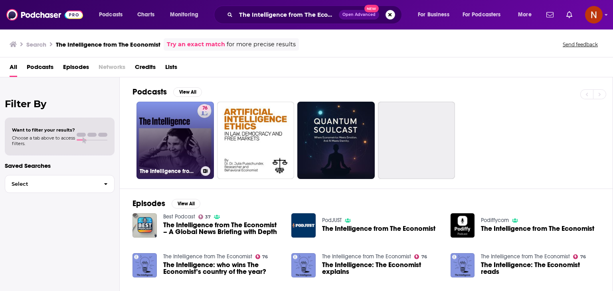
click at [191, 141] on link "76 The Intelligence from The Economist" at bounding box center [174, 140] width 77 height 77
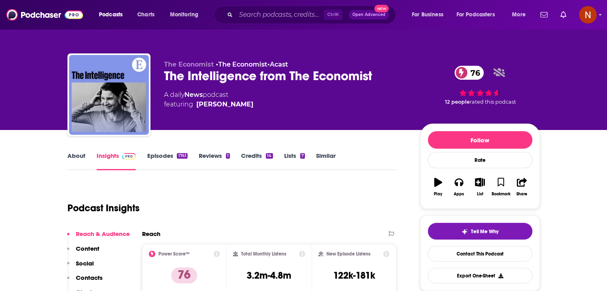
click at [321, 74] on div "The Intelligence from The Economist 76" at bounding box center [285, 76] width 243 height 16
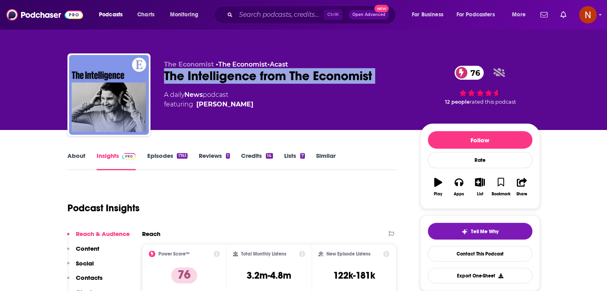
click at [321, 74] on div "The Intelligence from The Economist 76" at bounding box center [285, 76] width 243 height 16
copy div "The Intelligence from The Economist 76"
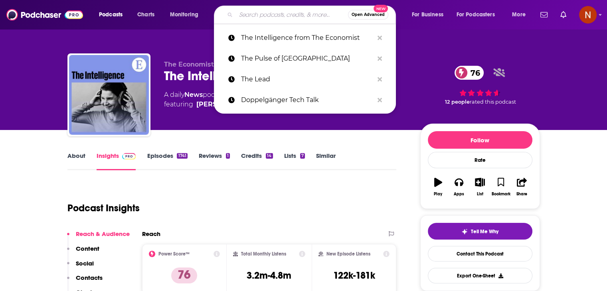
click at [280, 16] on input "Search podcasts, credits, & more..." at bounding box center [292, 14] width 112 height 13
paste input "Beyond the obvious"
type input "Beyond the obvious"
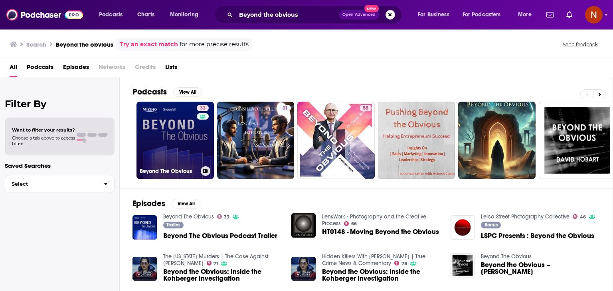
click at [180, 138] on link "33 Beyond The Obvious" at bounding box center [174, 140] width 77 height 77
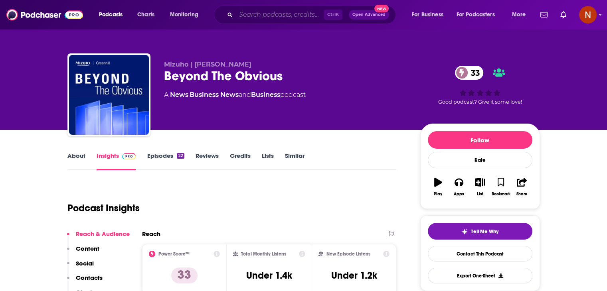
click at [282, 15] on input "Search podcasts, credits, & more..." at bounding box center [280, 14] width 88 height 13
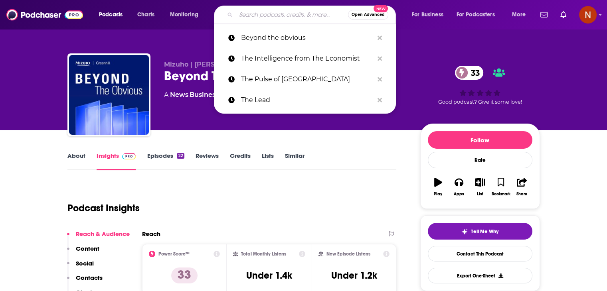
paste input "Presence Beyond the Obvious - In Leadership and Coaching"
type input "Presence Beyond the Obvious - In Leadership and Coaching"
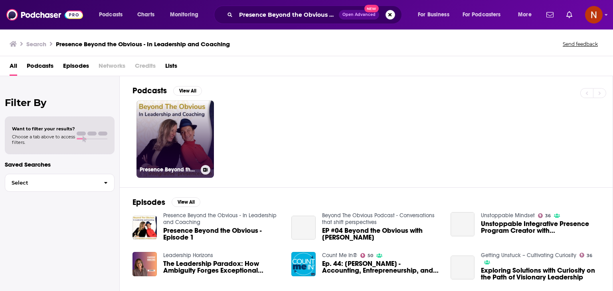
click at [187, 136] on link "Presence Beyond the Obvious - In Leadership and Coaching" at bounding box center [174, 139] width 77 height 77
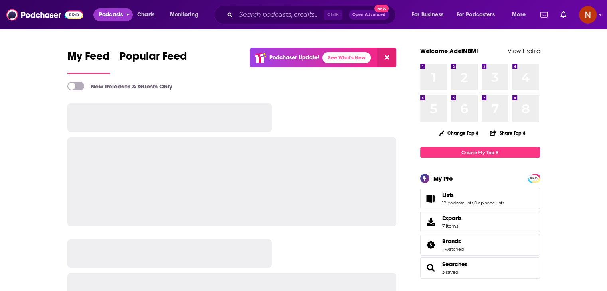
click at [122, 18] on span "Podcasts" at bounding box center [111, 14] width 24 height 11
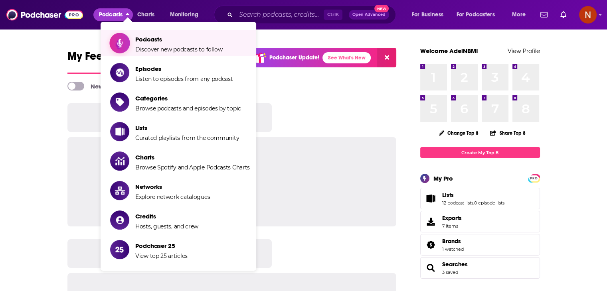
click at [135, 44] on span "Podcasts Discover new podcasts to follow" at bounding box center [178, 43] width 87 height 20
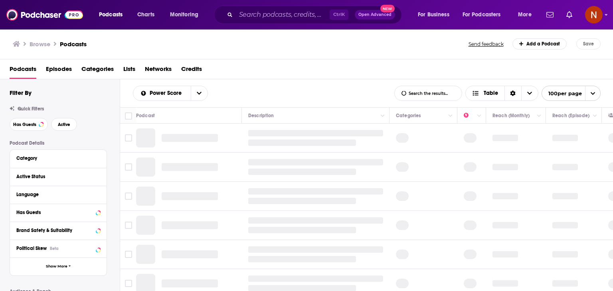
scroll to position [67, 0]
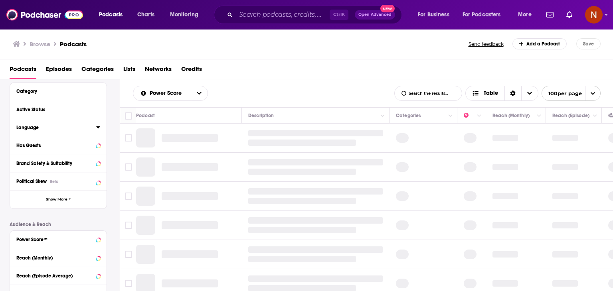
click at [87, 132] on button "Language" at bounding box center [56, 127] width 80 height 10
click at [98, 129] on icon at bounding box center [98, 127] width 4 height 6
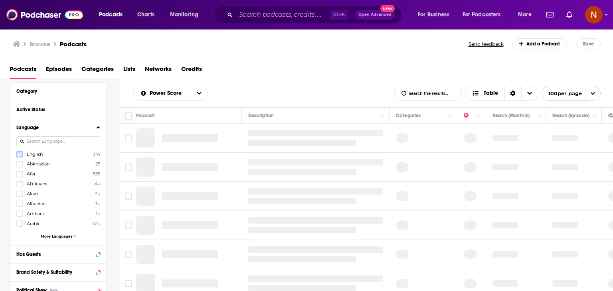
click at [19, 157] on icon at bounding box center [19, 154] width 5 height 5
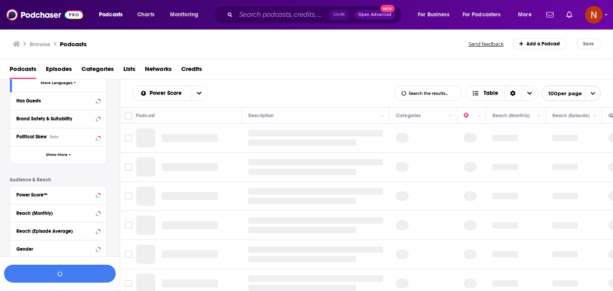
scroll to position [223, 0]
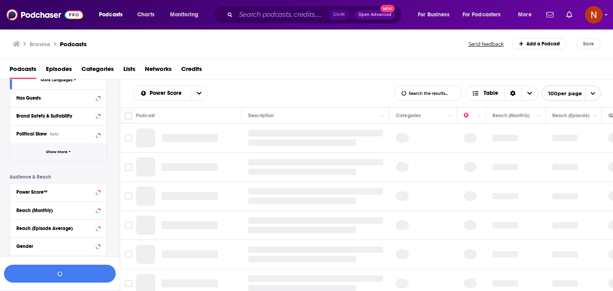
click at [66, 154] on span "Show More" at bounding box center [57, 152] width 22 height 4
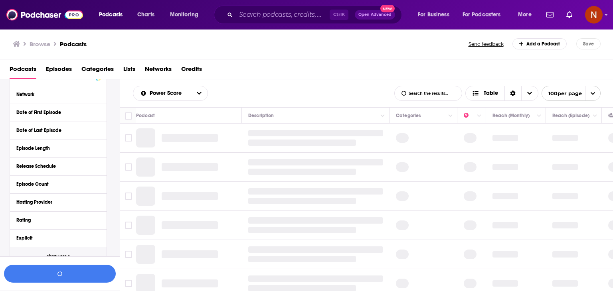
scroll to position [298, 0]
click at [61, 182] on div "Hosting Provider" at bounding box center [55, 185] width 79 height 6
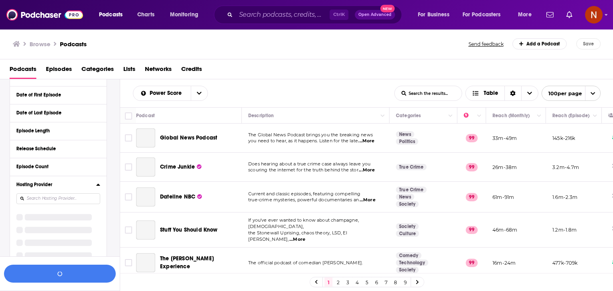
scroll to position [305, 0]
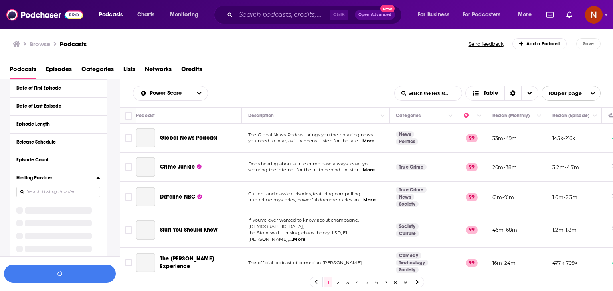
click at [79, 190] on input at bounding box center [58, 192] width 84 height 11
click at [70, 190] on input at bounding box center [58, 192] width 84 height 11
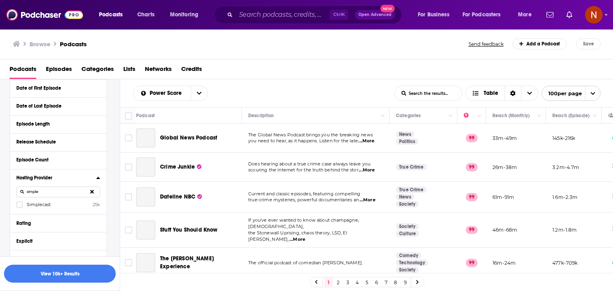
scroll to position [287, 0]
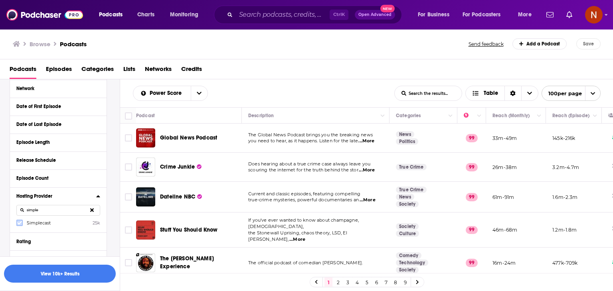
type input "simple"
click at [18, 224] on icon at bounding box center [19, 223] width 5 height 4
click at [67, 273] on button "View 10k+ Results" at bounding box center [60, 274] width 112 height 18
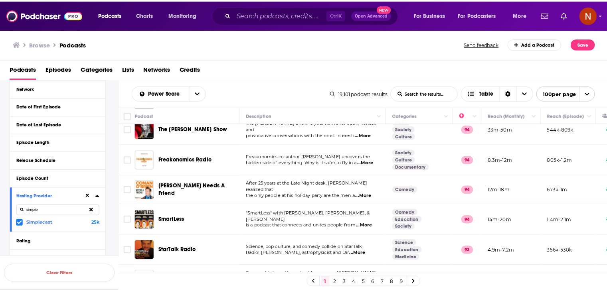
scroll to position [308, 0]
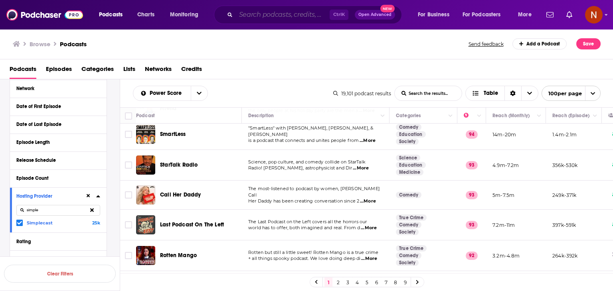
click at [285, 15] on input "Search podcasts, credits, & more..." at bounding box center [283, 14] width 94 height 13
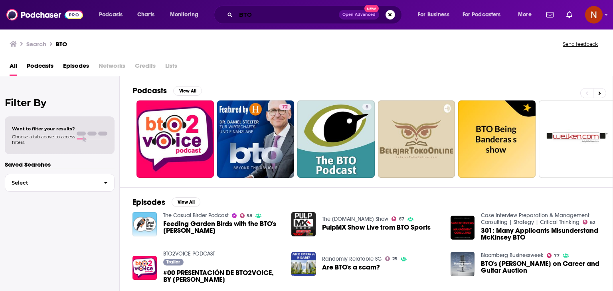
click at [255, 16] on input "BTO" at bounding box center [287, 14] width 103 height 13
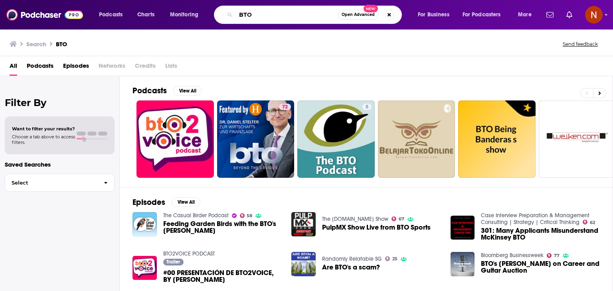
click at [255, 16] on input "BTO" at bounding box center [287, 14] width 102 height 13
type input "mel"
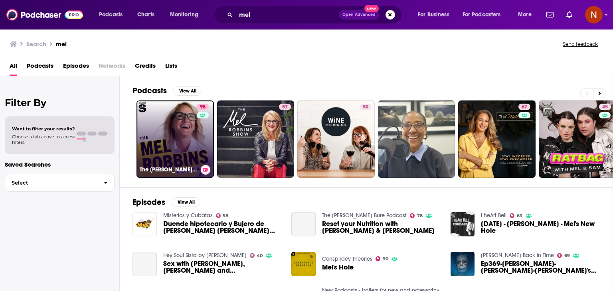
click at [170, 154] on link "98 The Mel Robbins Podcast" at bounding box center [174, 139] width 77 height 77
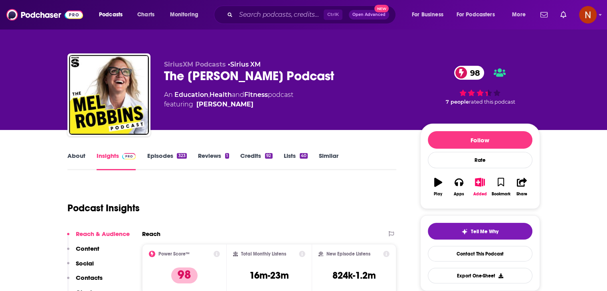
click at [201, 79] on div "The Mel Robbins Podcast 98" at bounding box center [285, 76] width 243 height 16
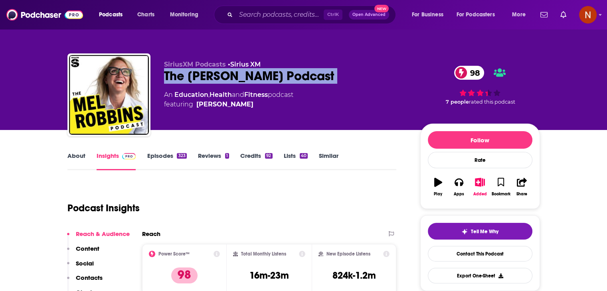
click at [201, 79] on div "The Mel Robbins Podcast 98" at bounding box center [285, 76] width 243 height 16
copy div "The Mel Robbins Podcast 98"
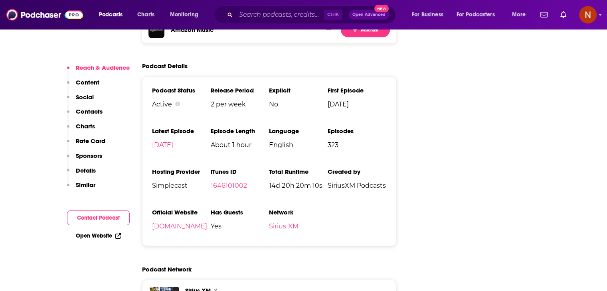
scroll to position [1418, 0]
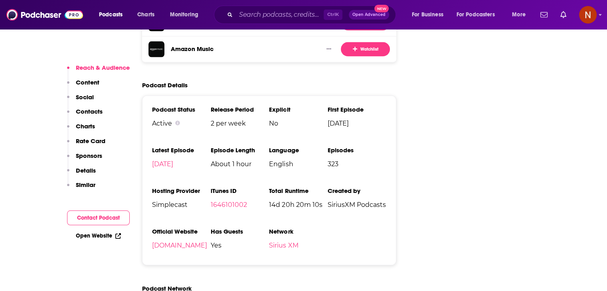
click at [169, 201] on span "Simplecast" at bounding box center [181, 205] width 59 height 8
copy span "Simplecast"
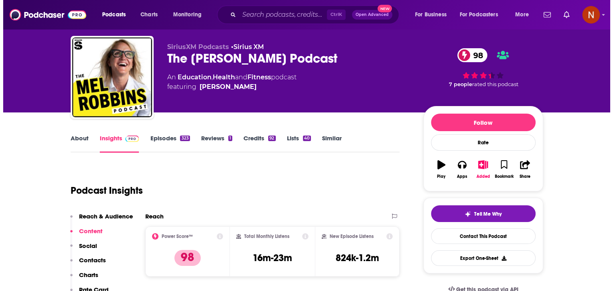
scroll to position [0, 0]
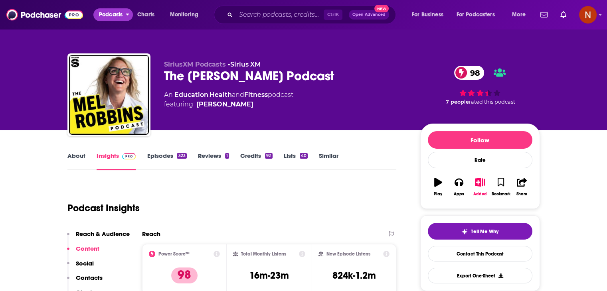
click at [106, 17] on span "Podcasts" at bounding box center [111, 14] width 24 height 11
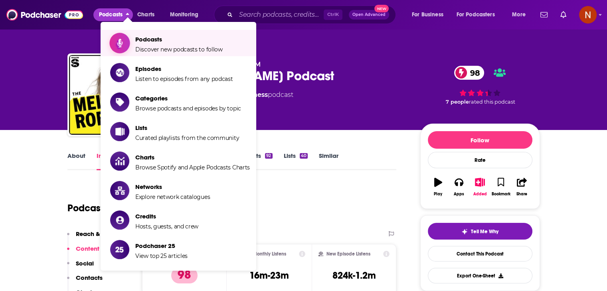
click at [143, 36] on span "Podcasts" at bounding box center [178, 40] width 87 height 8
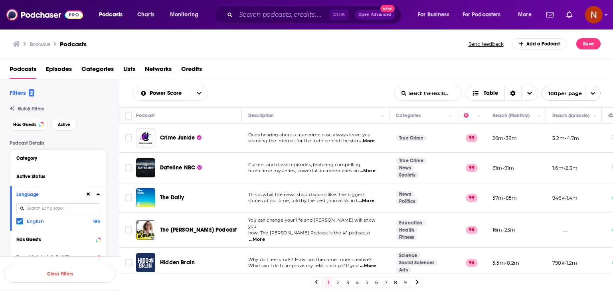
click at [66, 209] on input at bounding box center [58, 208] width 84 height 11
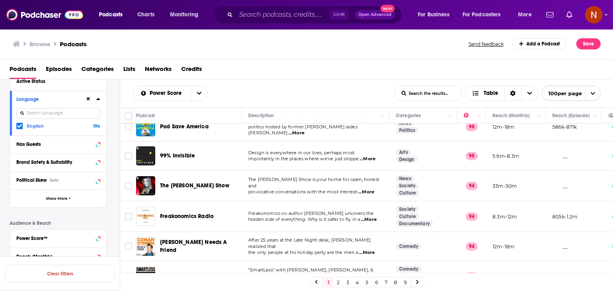
scroll to position [167, 0]
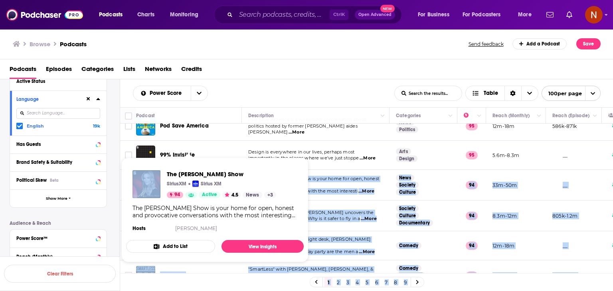
drag, startPoint x: 225, startPoint y: 181, endPoint x: 166, endPoint y: 171, distance: 60.2
click at [166, 171] on div "Podcasts Charts Monitoring Ctrl K Open Advanced New For Business For Podcasters…" at bounding box center [306, 145] width 613 height 291
click at [237, 176] on span "The [PERSON_NAME] Show" at bounding box center [221, 174] width 109 height 8
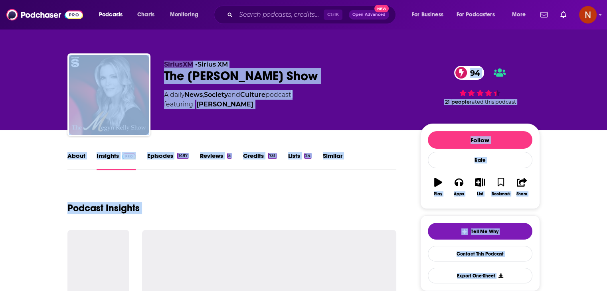
click at [239, 74] on div "The Megyn Kelly Show 94" at bounding box center [285, 76] width 243 height 16
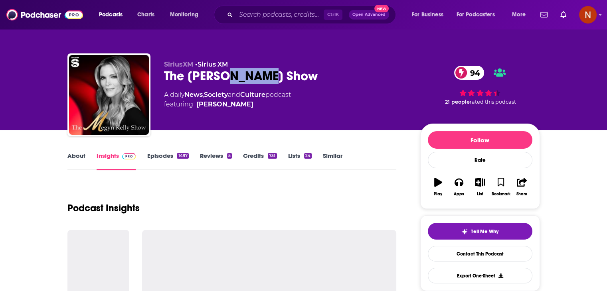
click at [239, 74] on div "The Megyn Kelly Show 94" at bounding box center [285, 76] width 243 height 16
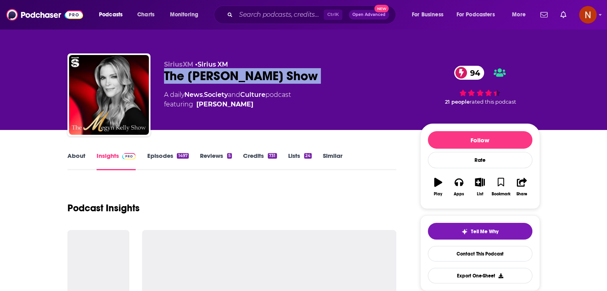
click at [239, 74] on div "The Megyn Kelly Show 94" at bounding box center [285, 76] width 243 height 16
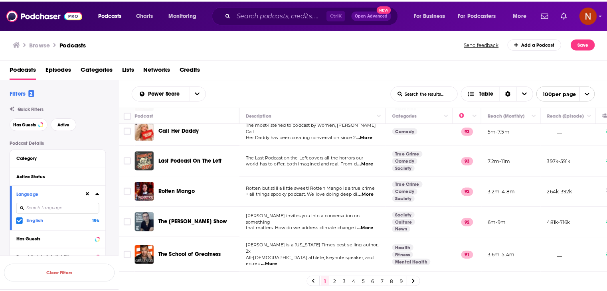
scroll to position [378, 0]
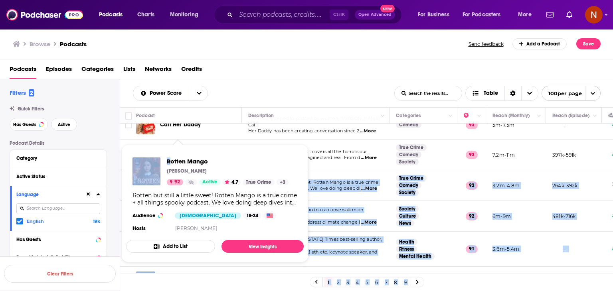
drag, startPoint x: 215, startPoint y: 179, endPoint x: 195, endPoint y: 157, distance: 29.9
click at [195, 157] on div "Podcasts Charts Monitoring Ctrl K Open Advanced New For Business For Podcasters…" at bounding box center [306, 145] width 613 height 291
click at [225, 163] on span "Rotten Mango" at bounding box center [228, 162] width 122 height 8
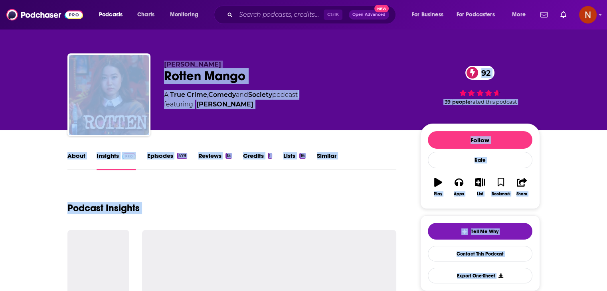
click at [200, 79] on div "Rotten Mango 92" at bounding box center [285, 76] width 243 height 16
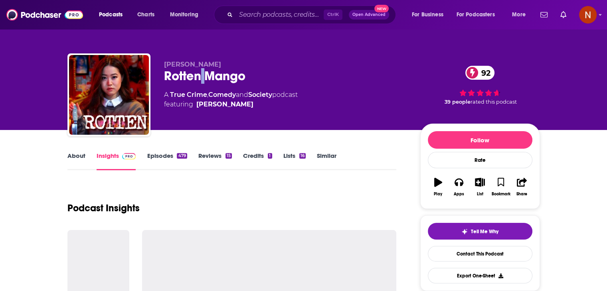
click at [200, 79] on div "Rotten Mango 92" at bounding box center [285, 76] width 243 height 16
